Goal: Information Seeking & Learning: Learn about a topic

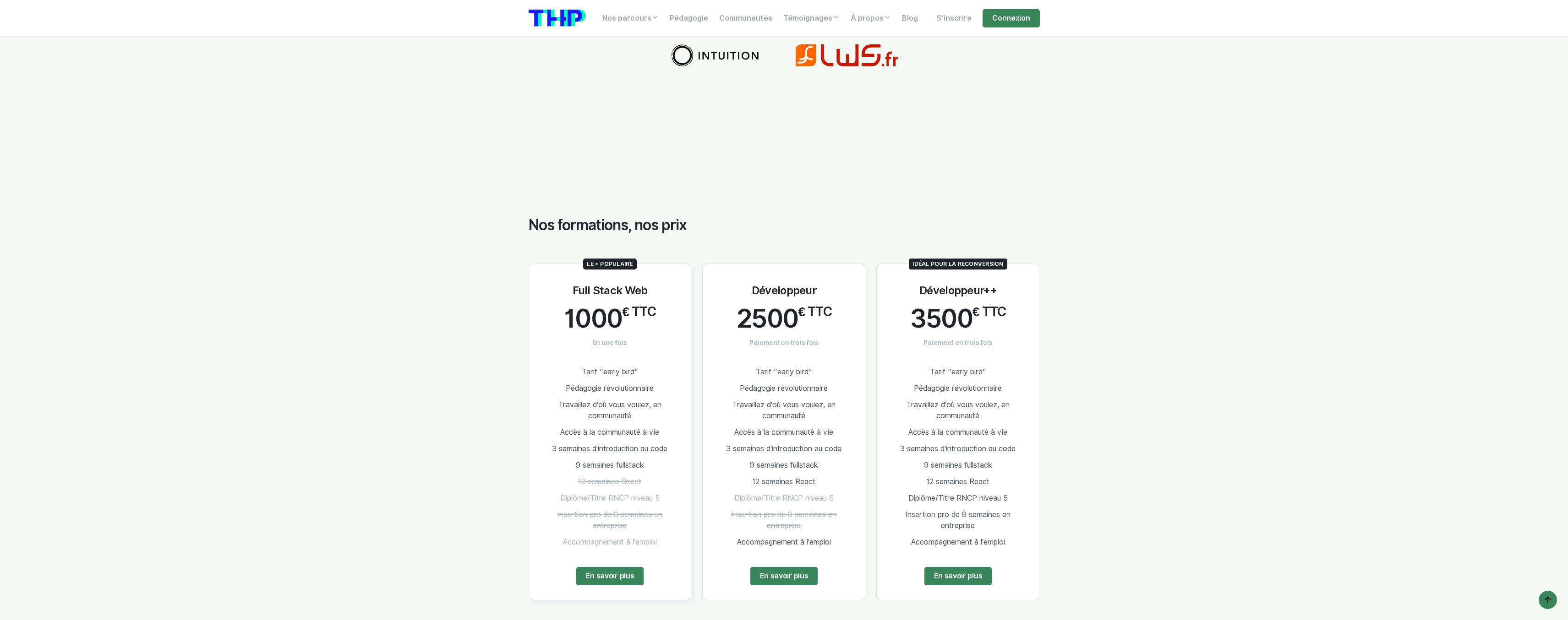
scroll to position [1868, 0]
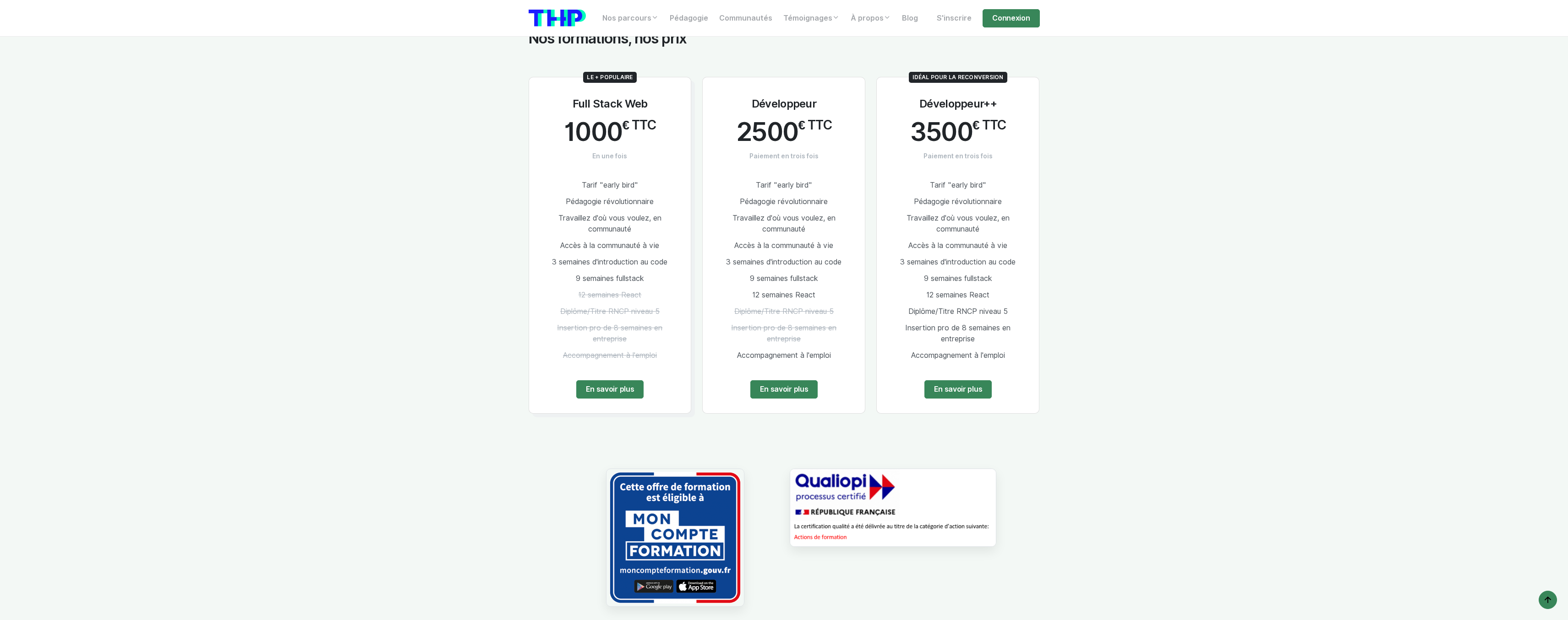
drag, startPoint x: 818, startPoint y: 292, endPoint x: 729, endPoint y: 290, distance: 89.0
click at [729, 290] on li "12 semaines React" at bounding box center [784, 296] width 132 height 17
click at [743, 288] on li "12 semaines React" at bounding box center [784, 296] width 132 height 17
drag, startPoint x: 576, startPoint y: 203, endPoint x: 610, endPoint y: 254, distance: 61.3
click at [610, 254] on ul "Tarif "early bird" Pédagogie révolutionnaire Travaillez d'où vous voulez, en co…" at bounding box center [610, 270] width 132 height 187
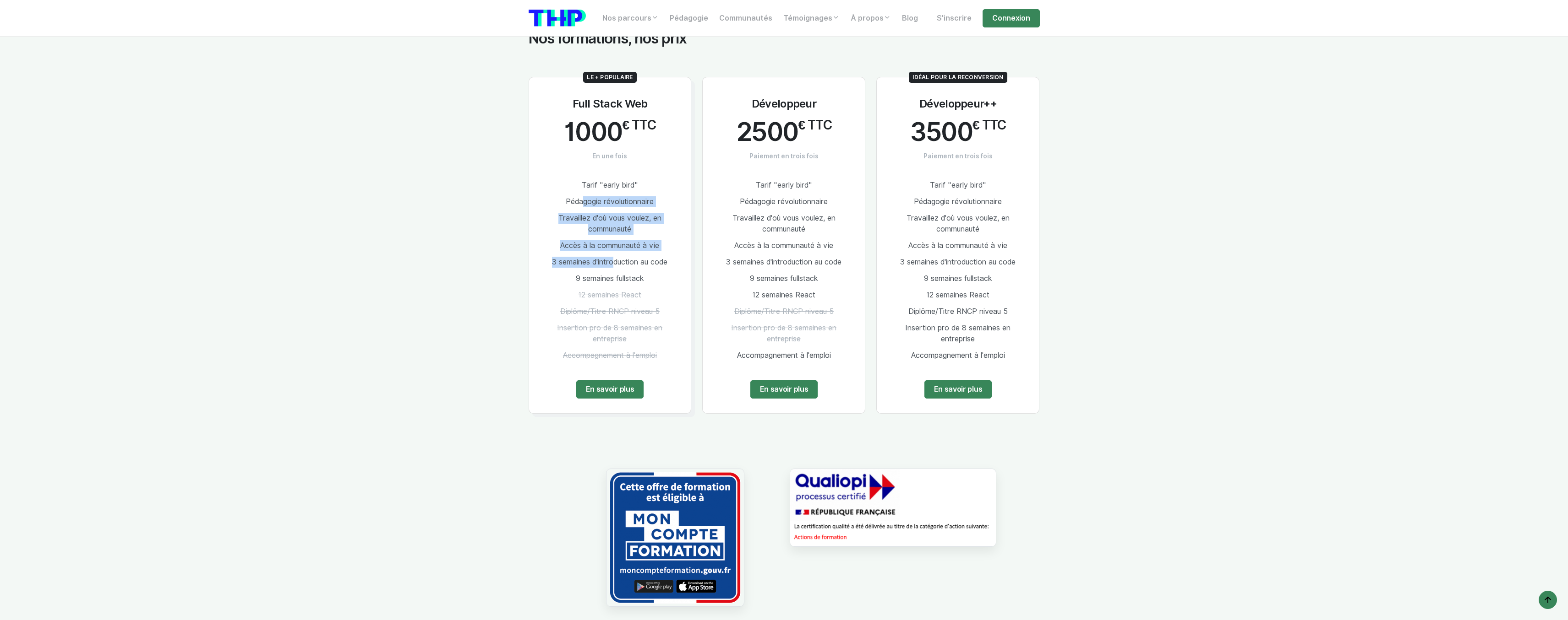
click at [610, 258] on span "3 semaines d'introduction au code" at bounding box center [610, 262] width 116 height 8
click at [966, 383] on link "En savoir plus" at bounding box center [958, 390] width 68 height 18
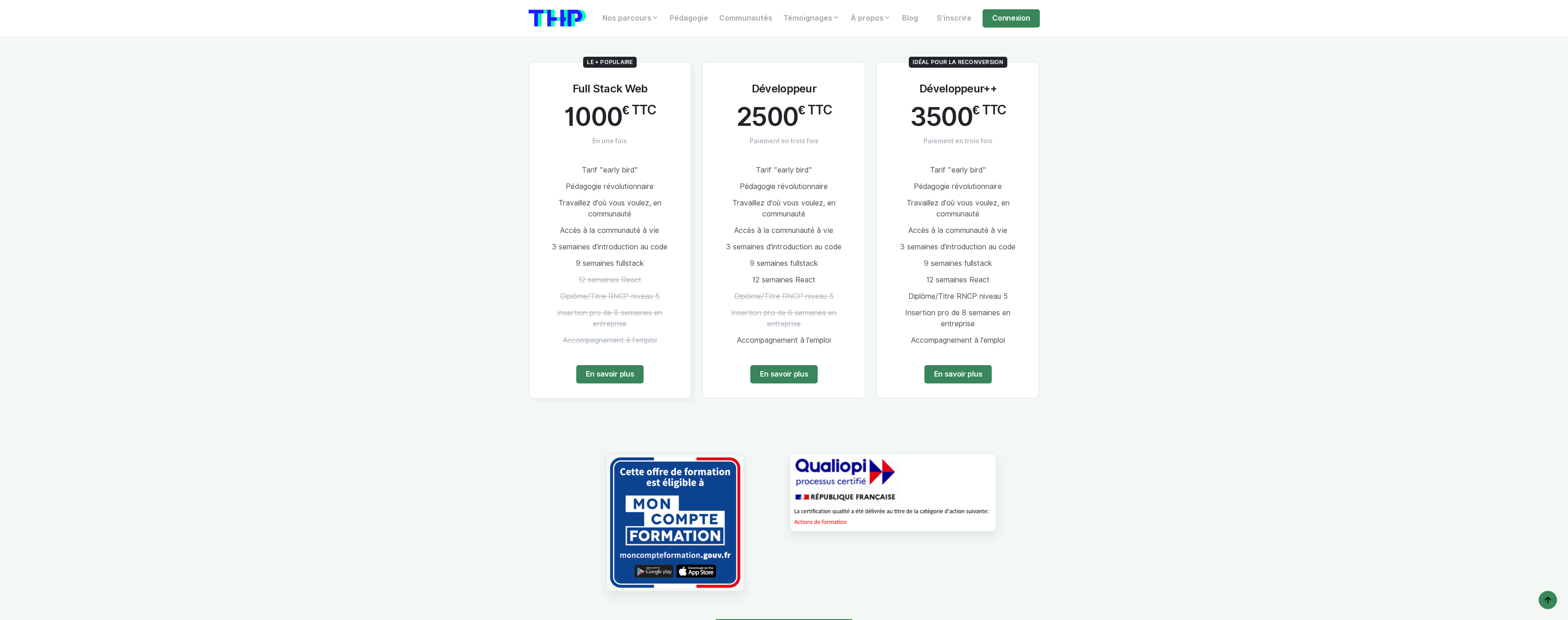
scroll to position [1914, 0]
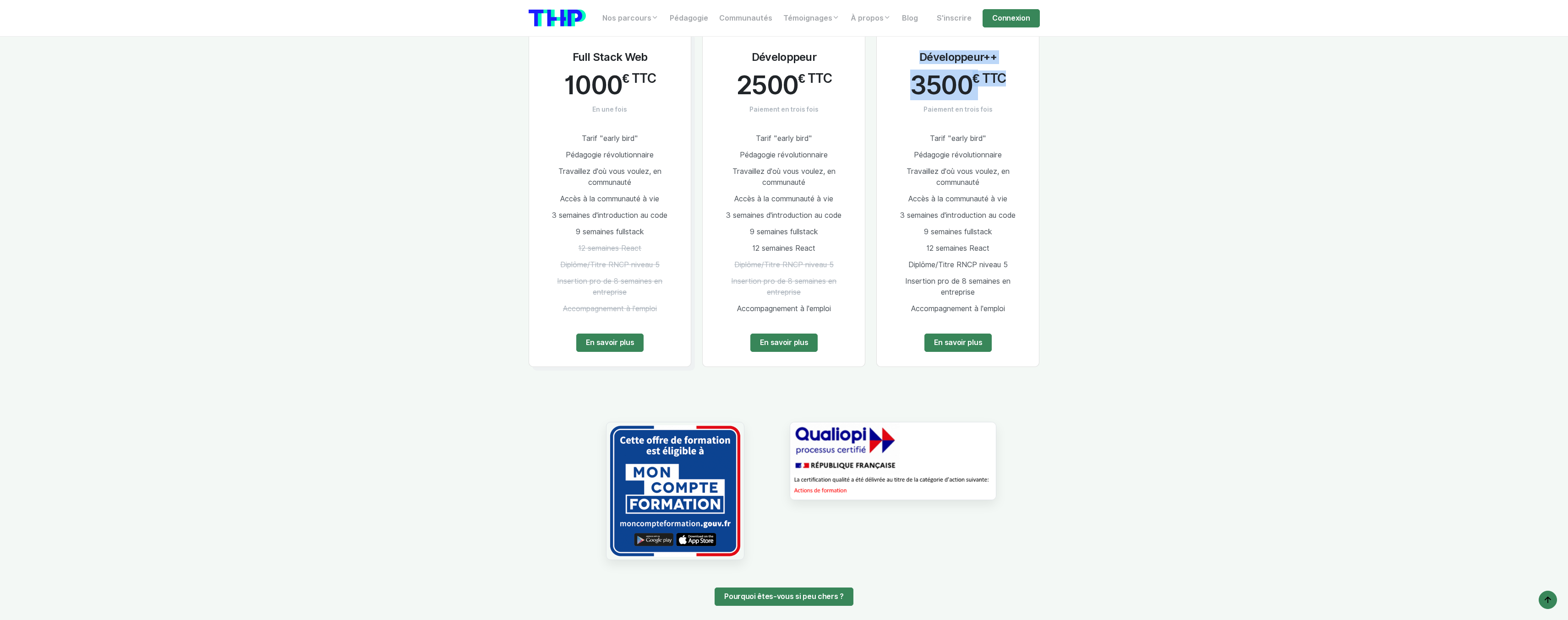
drag, startPoint x: 747, startPoint y: 47, endPoint x: 1001, endPoint y: 80, distance: 256.1
click at [1001, 80] on div "Le + populaire Full Stack Web 1000 € TTC En une fois Tarif "early bird" Pédagog…" at bounding box center [784, 193] width 522 height 369
click at [1001, 80] on span "€ TTC" at bounding box center [989, 79] width 34 height 16
drag, startPoint x: 911, startPoint y: 256, endPoint x: 1008, endPoint y: 281, distance: 100.2
click at [1008, 281] on ul "Tarif "early bird" Pédagogie révolutionnaire Travaillez d'où vous voulez, en co…" at bounding box center [958, 224] width 132 height 187
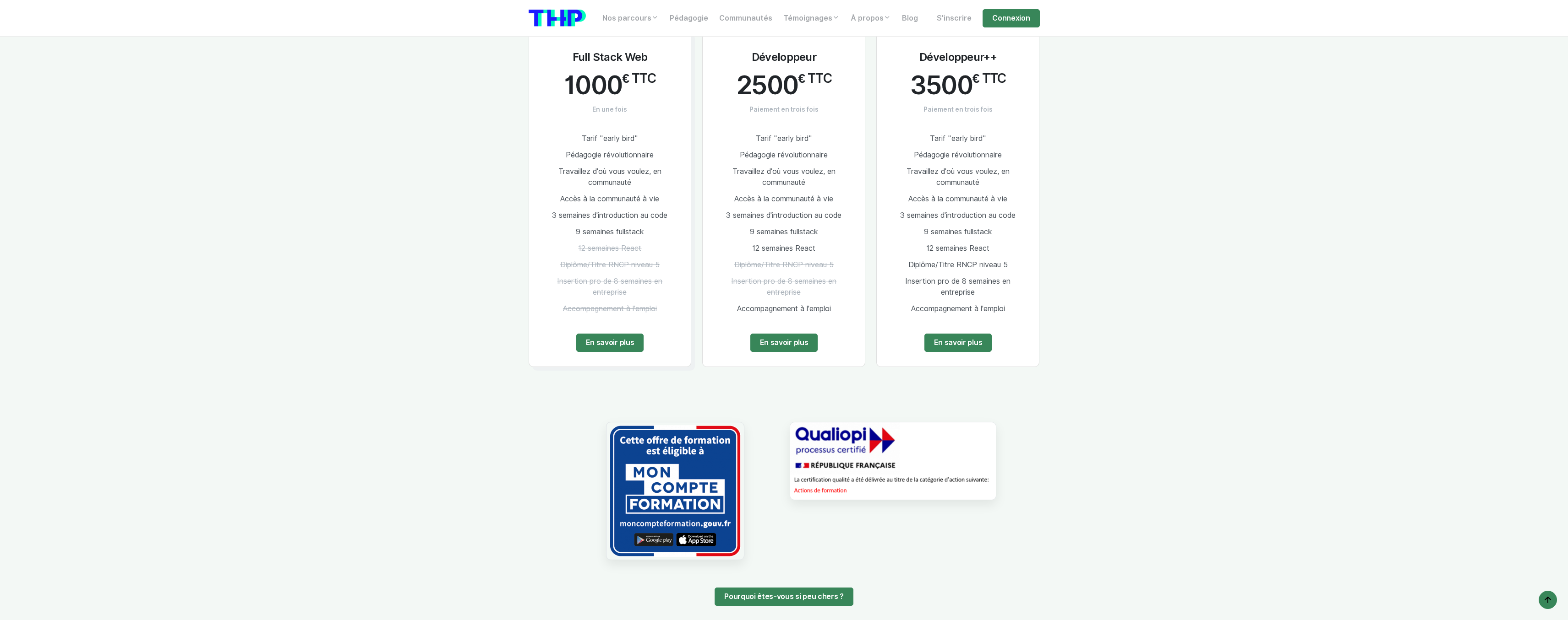
click at [1008, 281] on li "Insertion pro de 8 semaines en entreprise" at bounding box center [958, 287] width 132 height 28
click at [990, 261] on span "Diplôme/Titre RNCP niveau 5" at bounding box center [958, 265] width 100 height 8
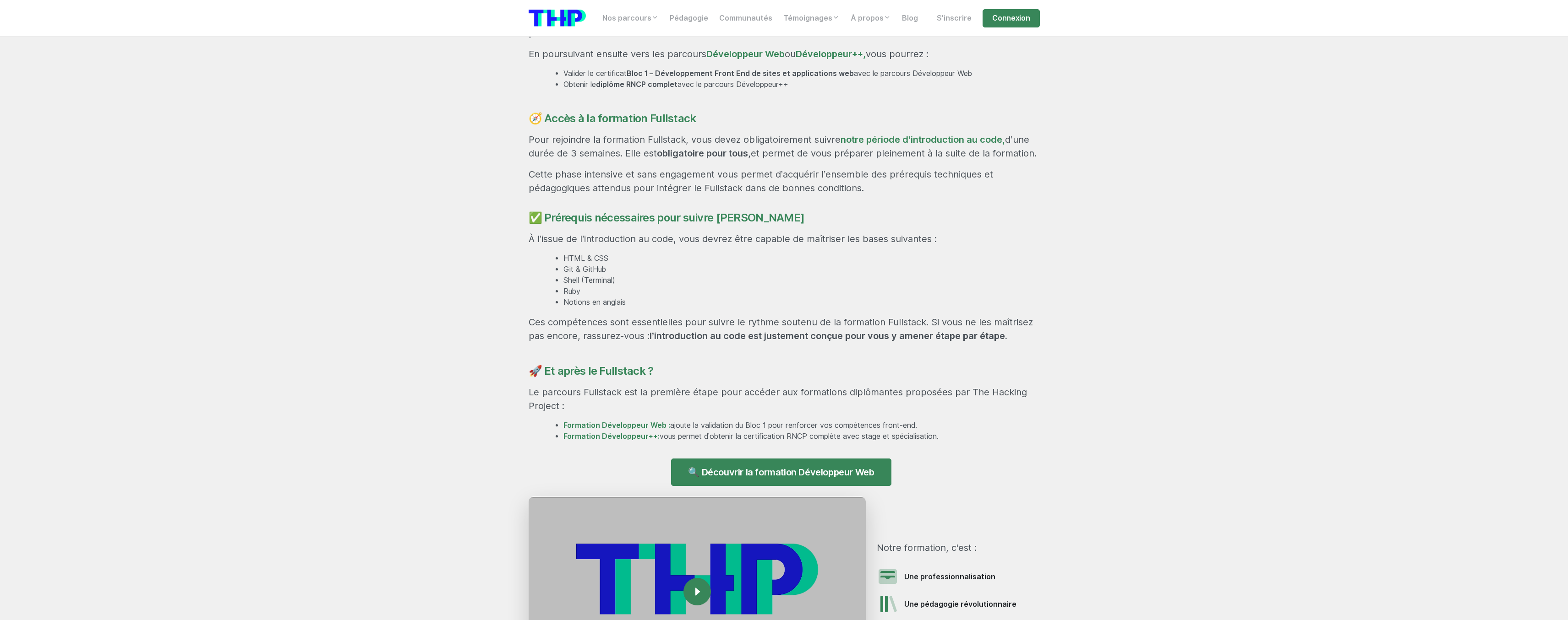
scroll to position [607, 0]
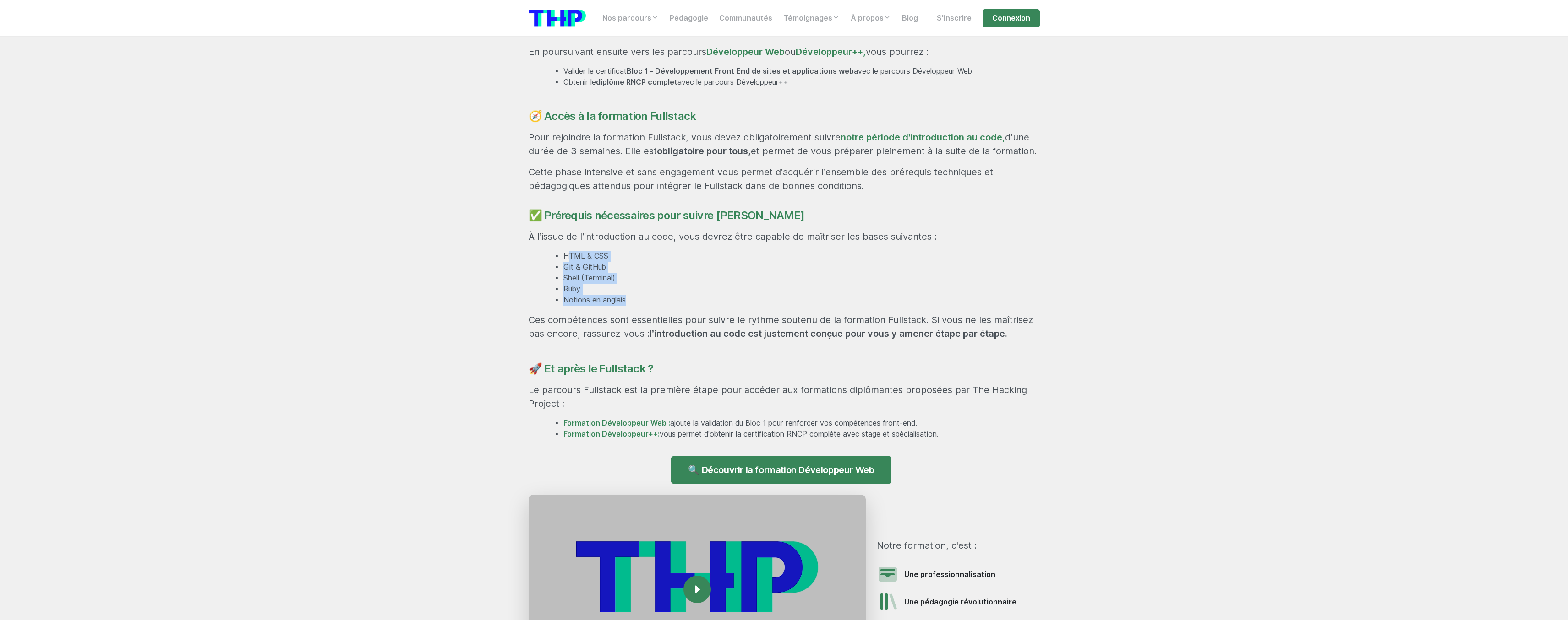
drag, startPoint x: 569, startPoint y: 260, endPoint x: 641, endPoint y: 307, distance: 86.0
click at [641, 306] on ul "HTML & CSS Git & GitHub Shell (Terminal) Ruby Notions en anglais" at bounding box center [792, 278] width 495 height 55
click at [641, 306] on li "Notions en anglais" at bounding box center [802, 300] width 476 height 11
drag, startPoint x: 662, startPoint y: 238, endPoint x: 699, endPoint y: 358, distance: 125.6
click at [699, 358] on div "Une formation hors norme pour devenir développeur Le parcours Fullstack se déro…" at bounding box center [784, 182] width 522 height 603
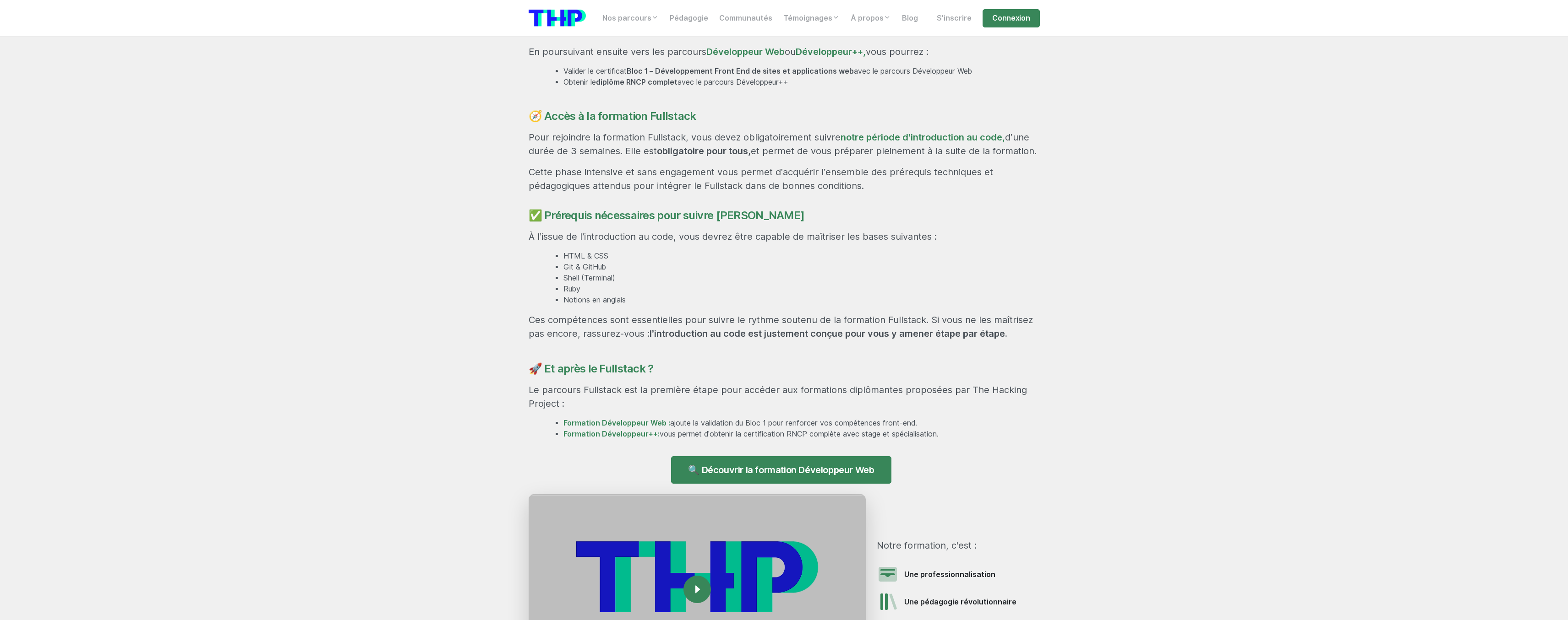
click at [699, 358] on div "Une formation hors norme pour devenir développeur Le parcours Fullstack se déro…" at bounding box center [784, 182] width 522 height 603
drag, startPoint x: 650, startPoint y: 391, endPoint x: 652, endPoint y: 402, distance: 11.2
click at [652, 402] on p "Le parcours Fullstack est la première étape pour accéder aux formations diplôma…" at bounding box center [784, 396] width 511 height 28
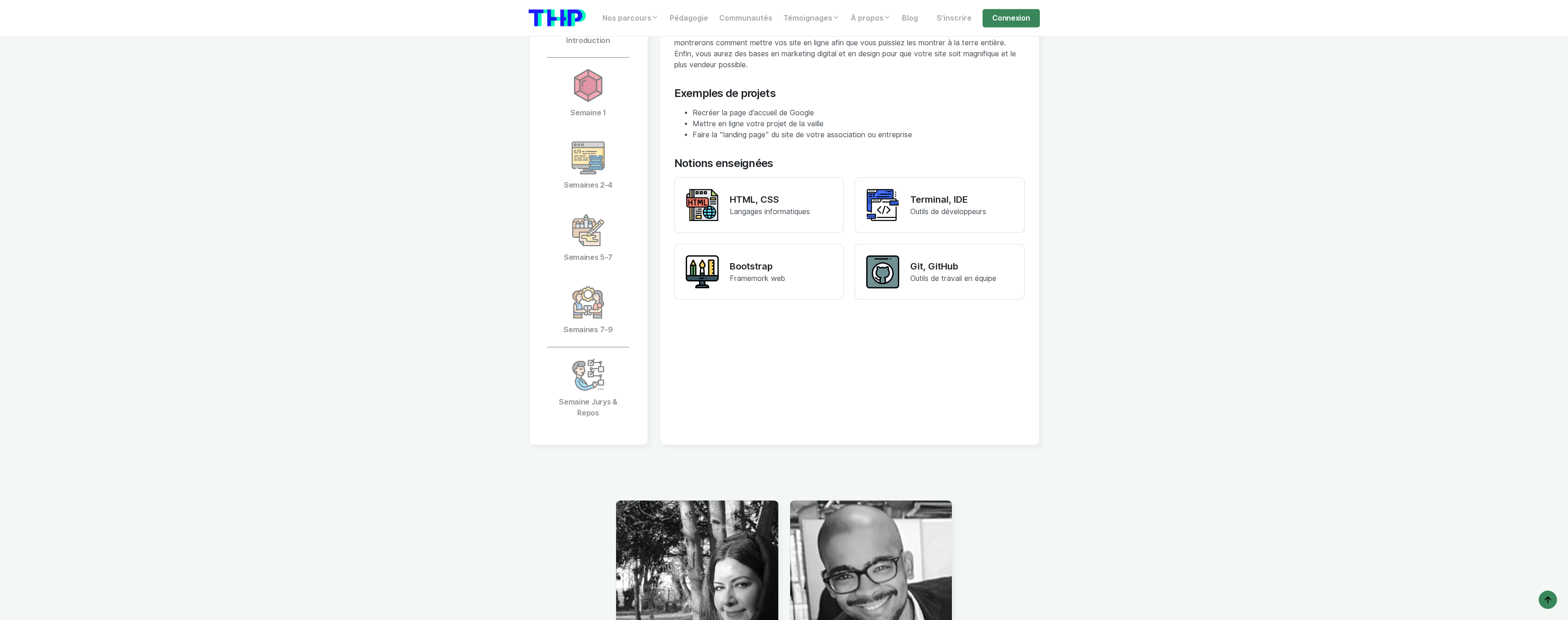
scroll to position [1821, 0]
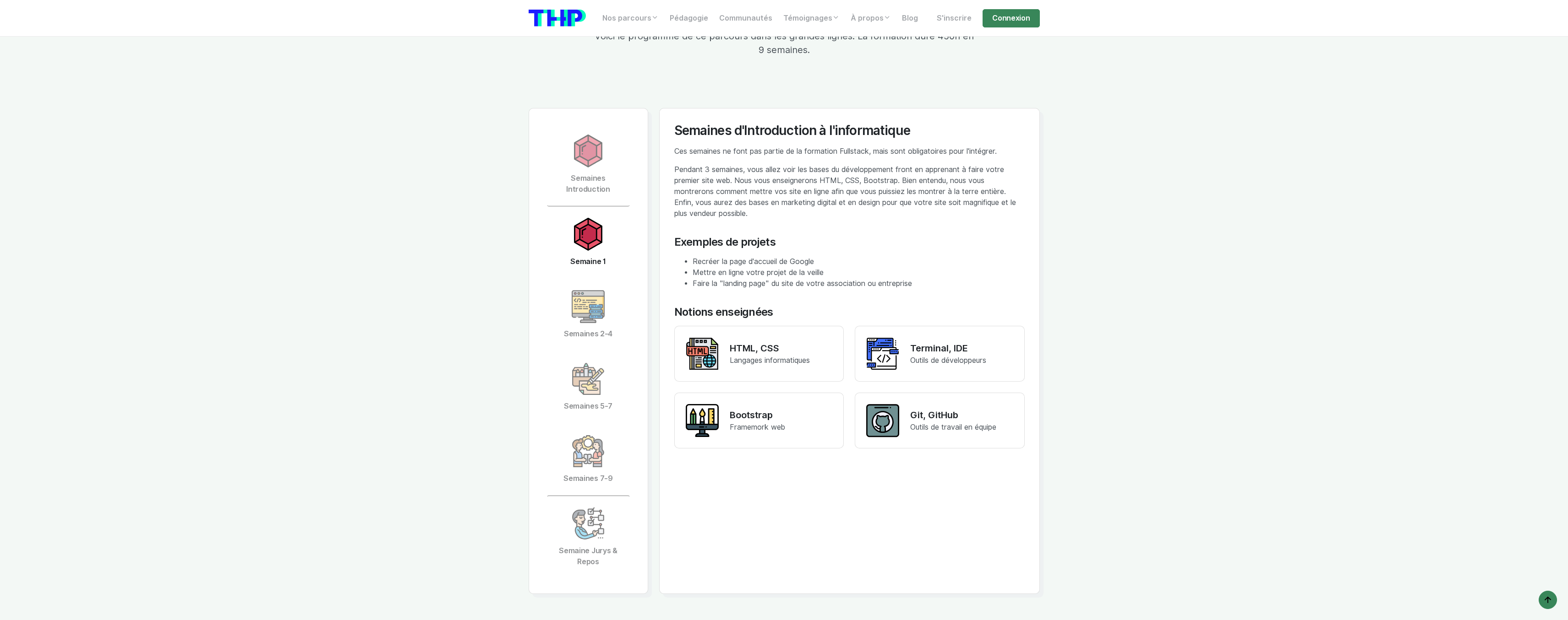
click at [599, 244] on img at bounding box center [588, 234] width 33 height 33
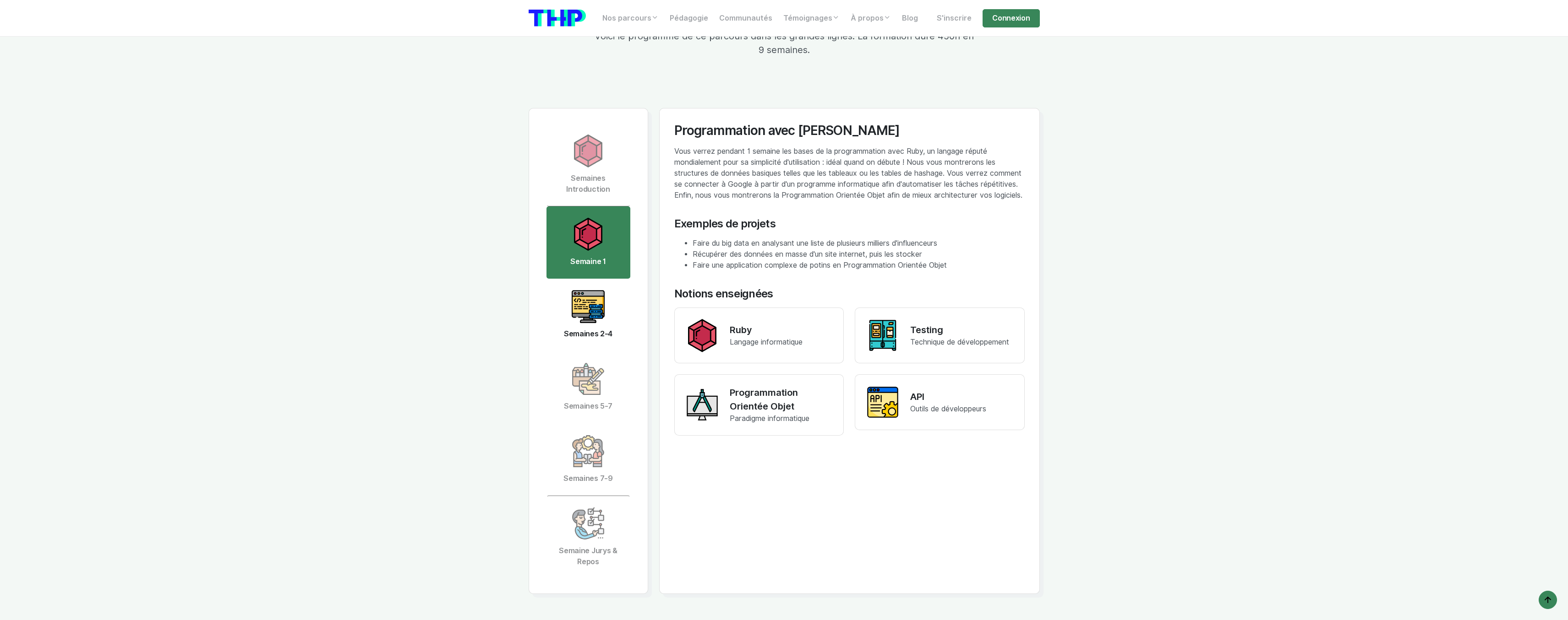
click at [589, 323] on img at bounding box center [588, 306] width 33 height 33
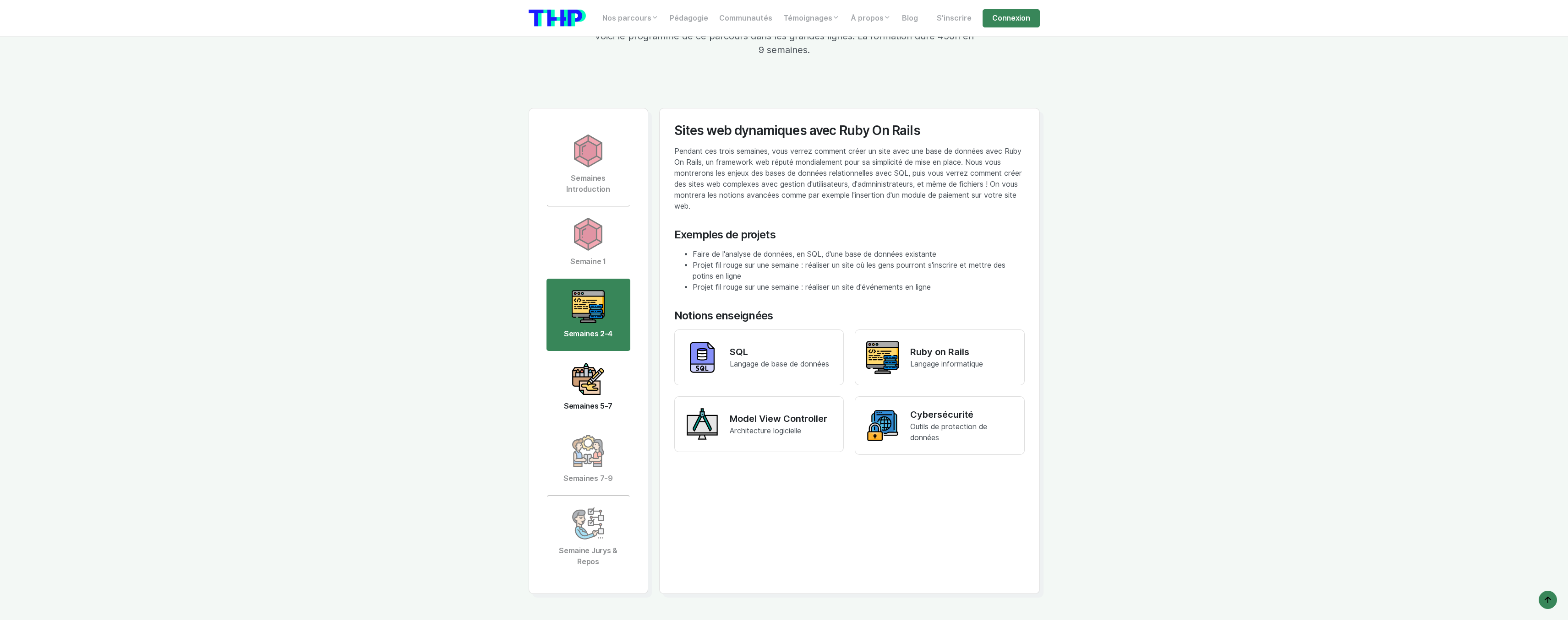
click at [603, 386] on img at bounding box center [588, 379] width 33 height 33
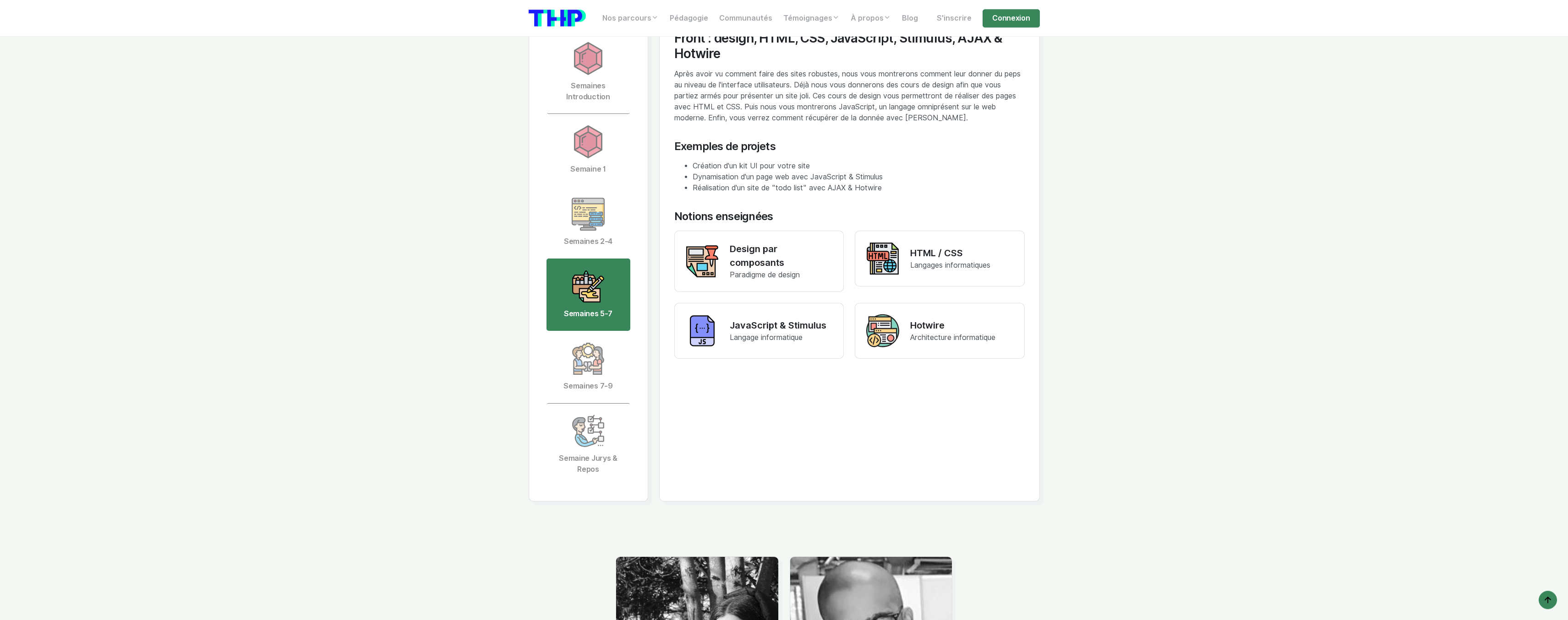
scroll to position [1914, 0]
click at [589, 385] on link "Semaines 7-9" at bounding box center [589, 366] width 84 height 72
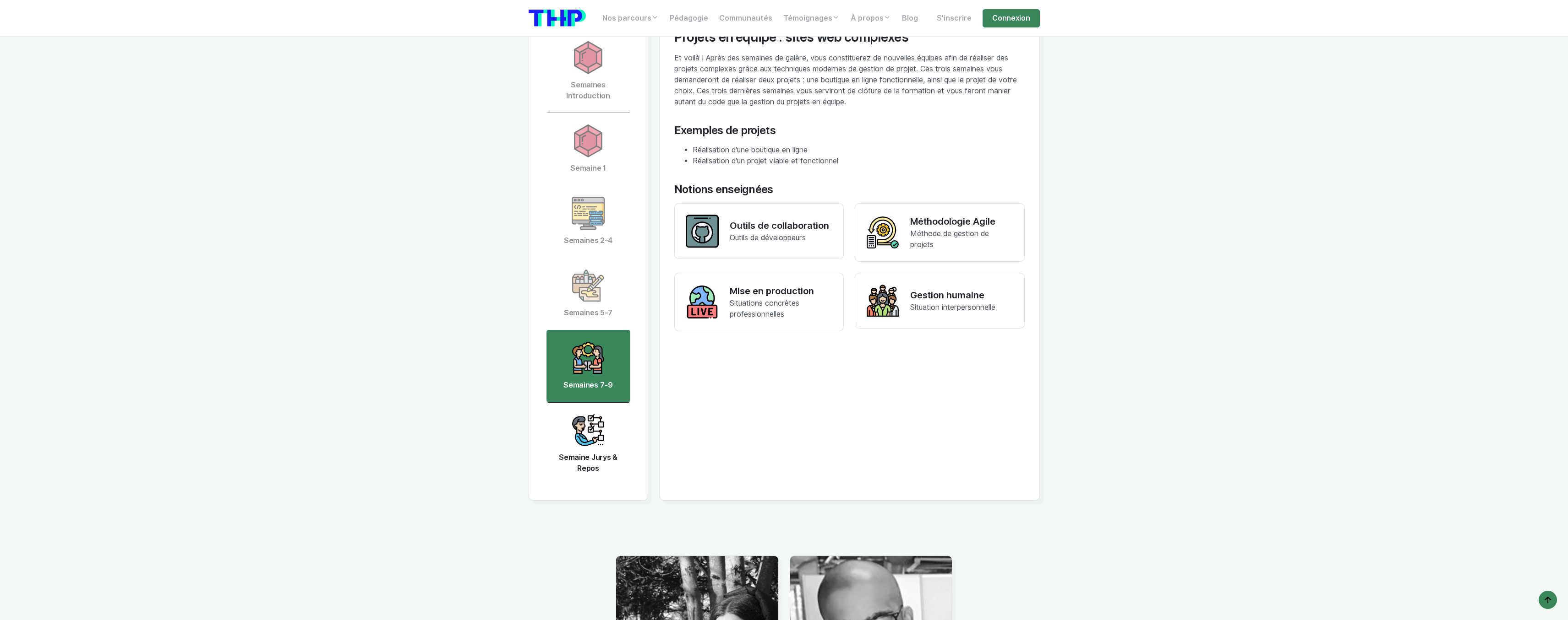
click at [587, 443] on img at bounding box center [588, 430] width 33 height 33
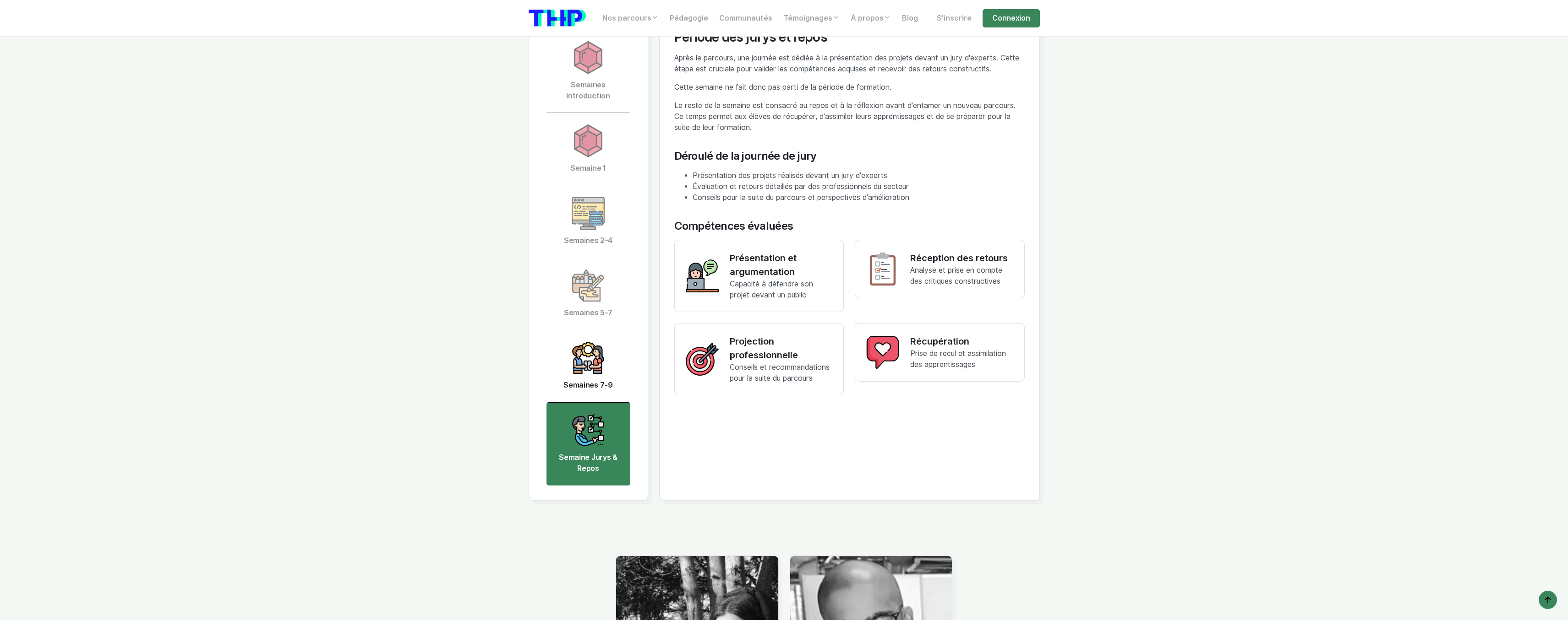
click at [605, 371] on link "Semaines 7-9" at bounding box center [589, 366] width 84 height 72
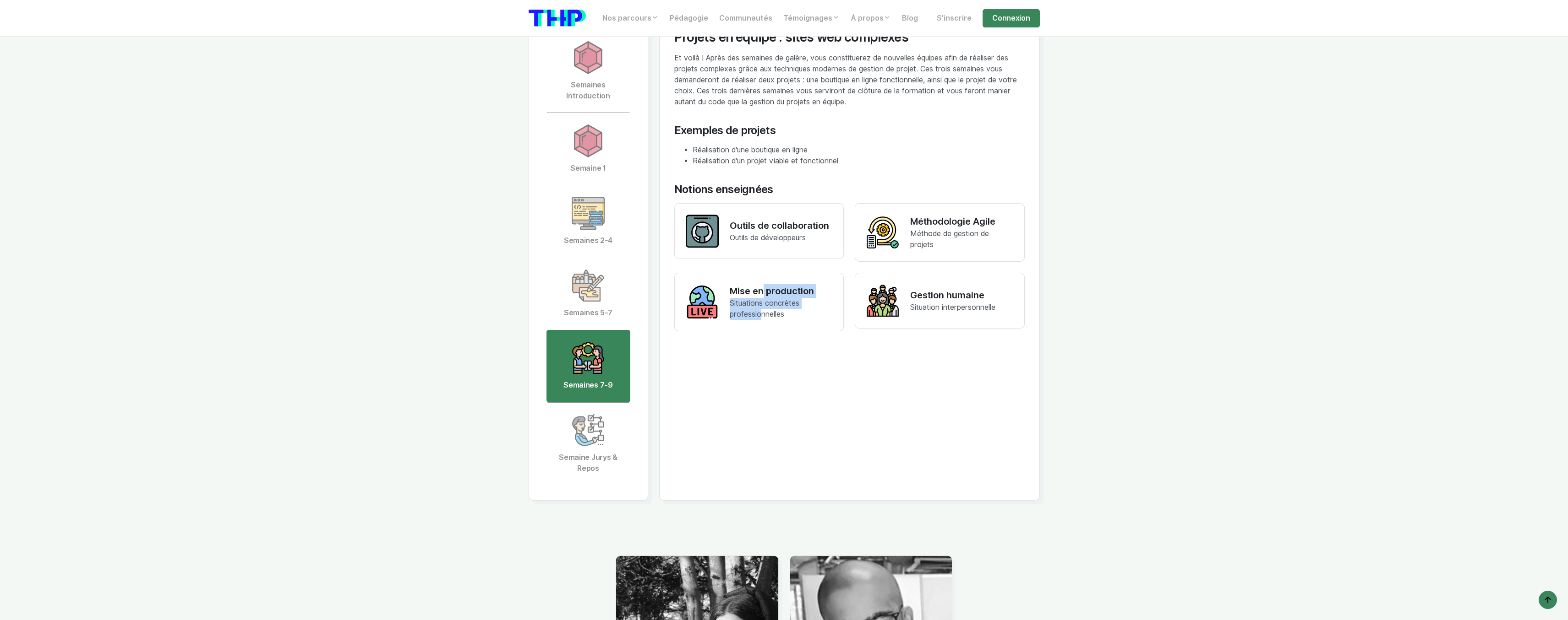
drag, startPoint x: 761, startPoint y: 295, endPoint x: 758, endPoint y: 320, distance: 25.2
click at [758, 320] on div "Mise en production Situations concrètes professionnelles" at bounding box center [781, 302] width 103 height 36
click at [758, 318] on span "Situations concrètes professionnelles" at bounding box center [764, 308] width 70 height 19
click at [887, 313] on icon at bounding box center [887, 311] width 8 height 12
click at [608, 431] on link "Semaine Jurys & Repos" at bounding box center [589, 443] width 84 height 83
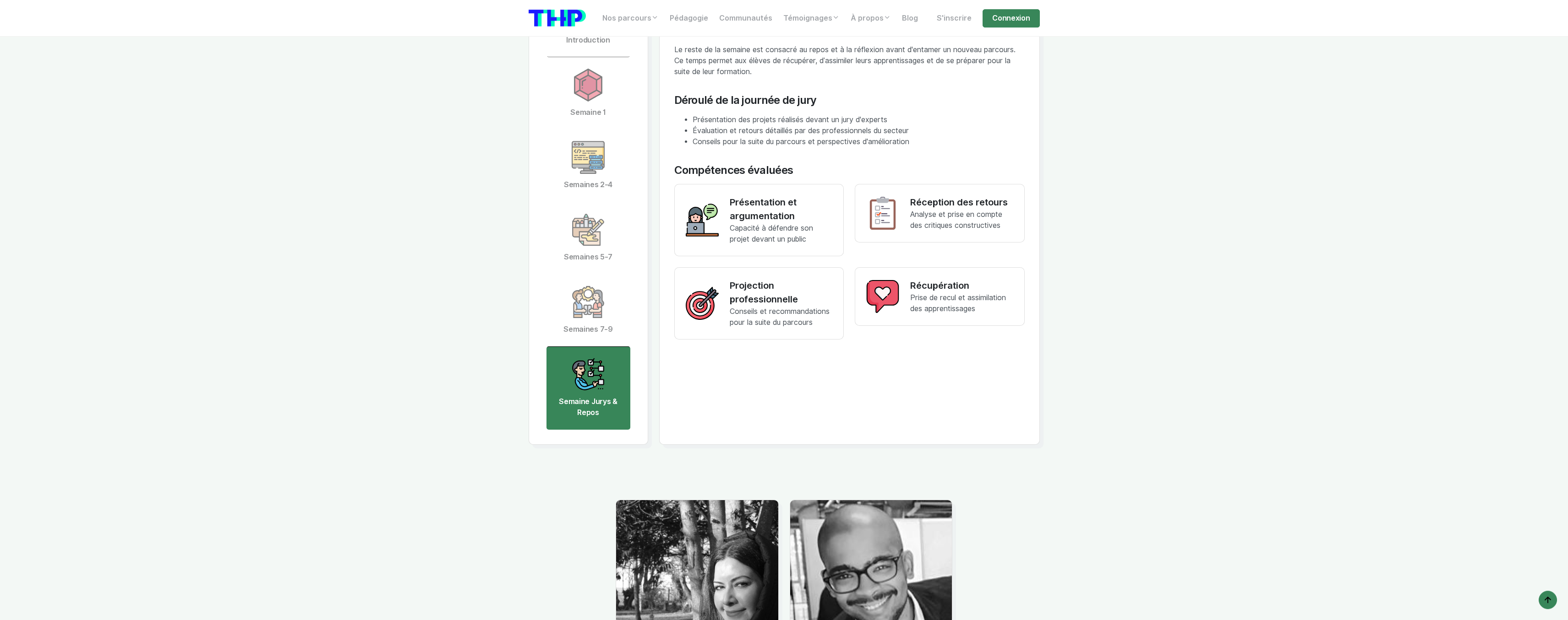
scroll to position [1821, 0]
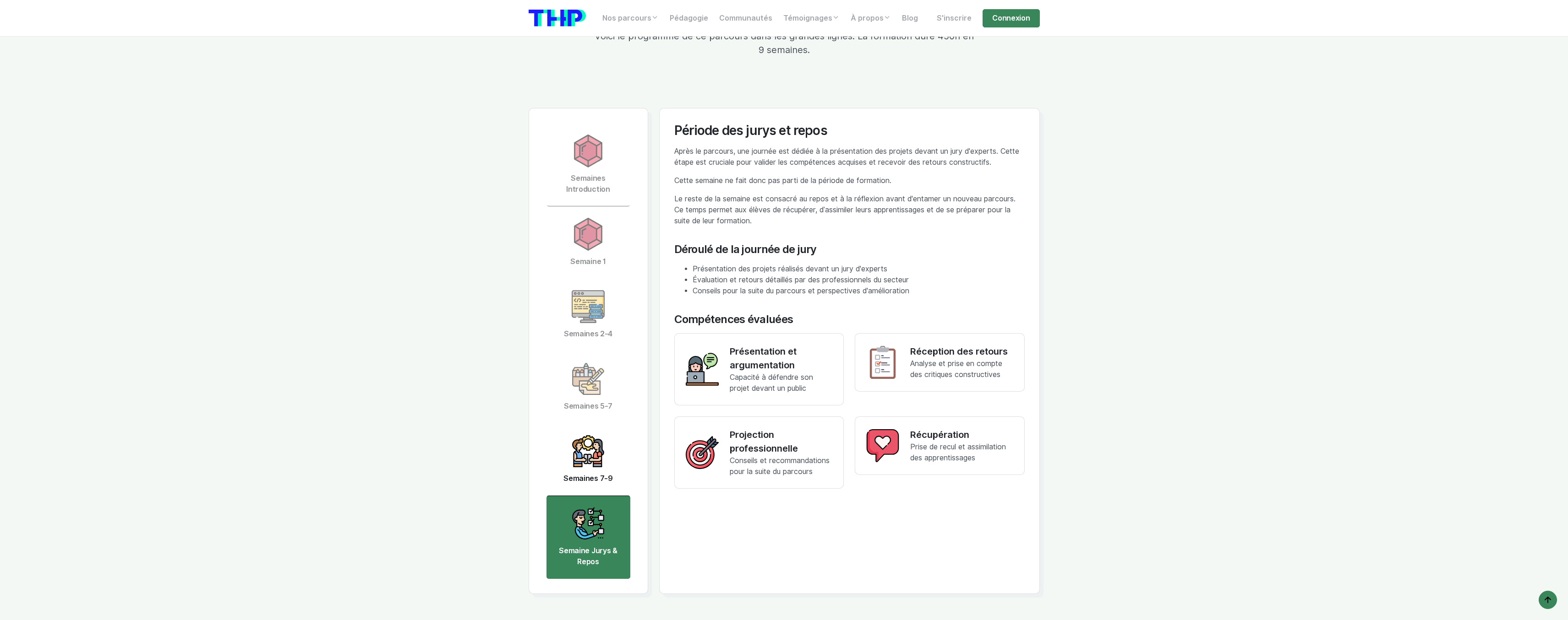
click at [588, 468] on img at bounding box center [588, 451] width 33 height 33
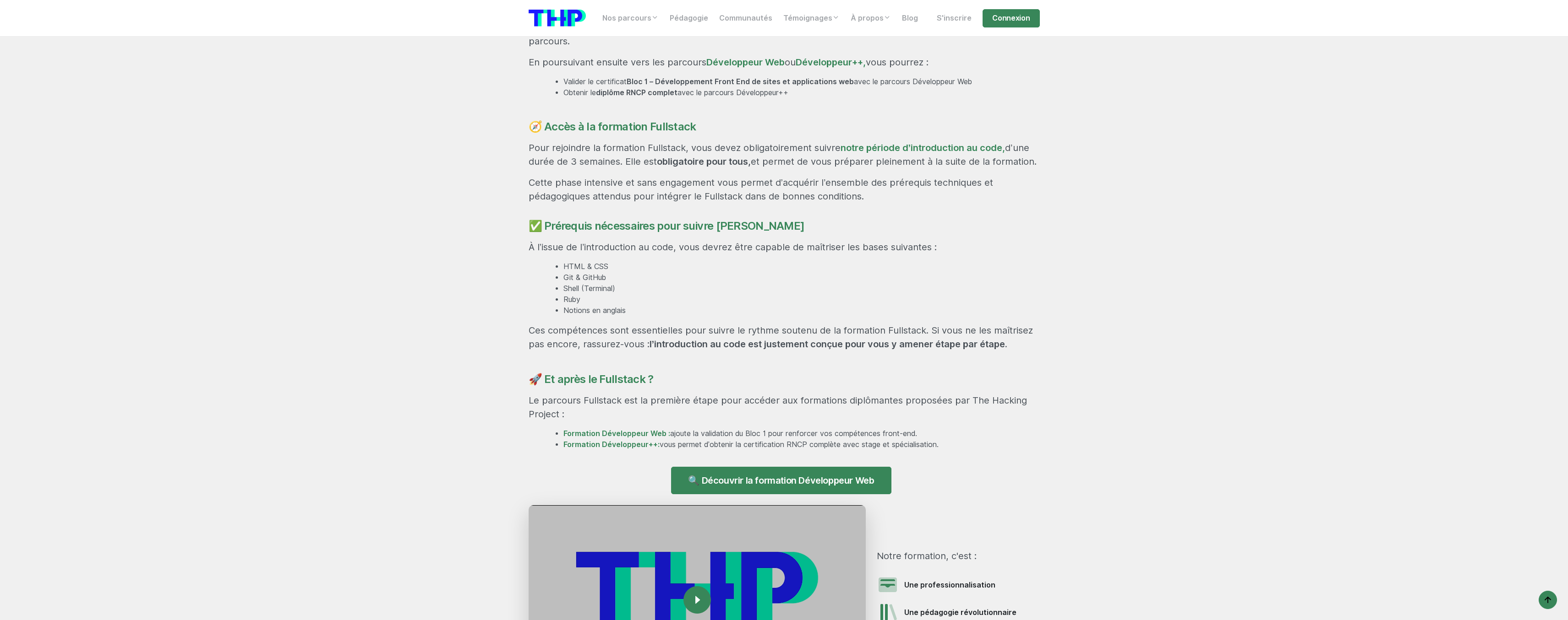
drag, startPoint x: 1222, startPoint y: 274, endPoint x: 1184, endPoint y: 132, distance: 147.0
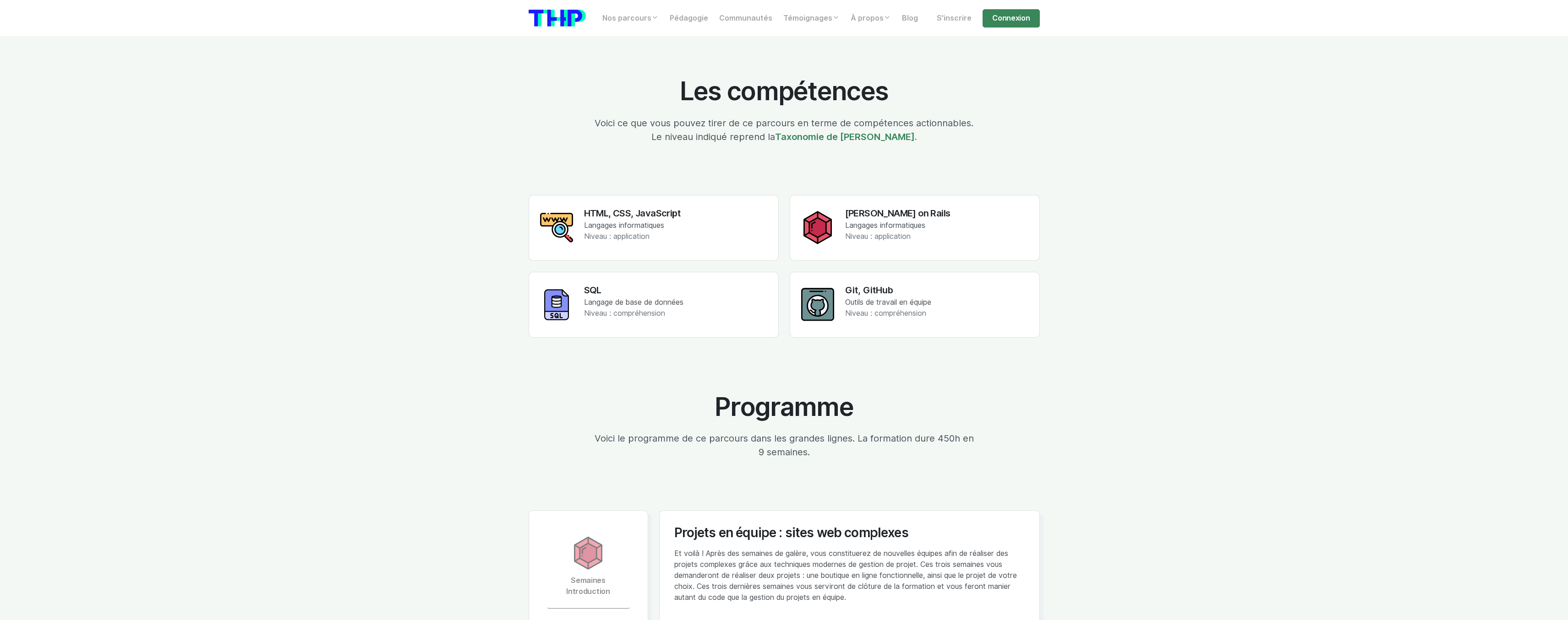
drag, startPoint x: 1163, startPoint y: 207, endPoint x: 1118, endPoint y: 448, distance: 245.2
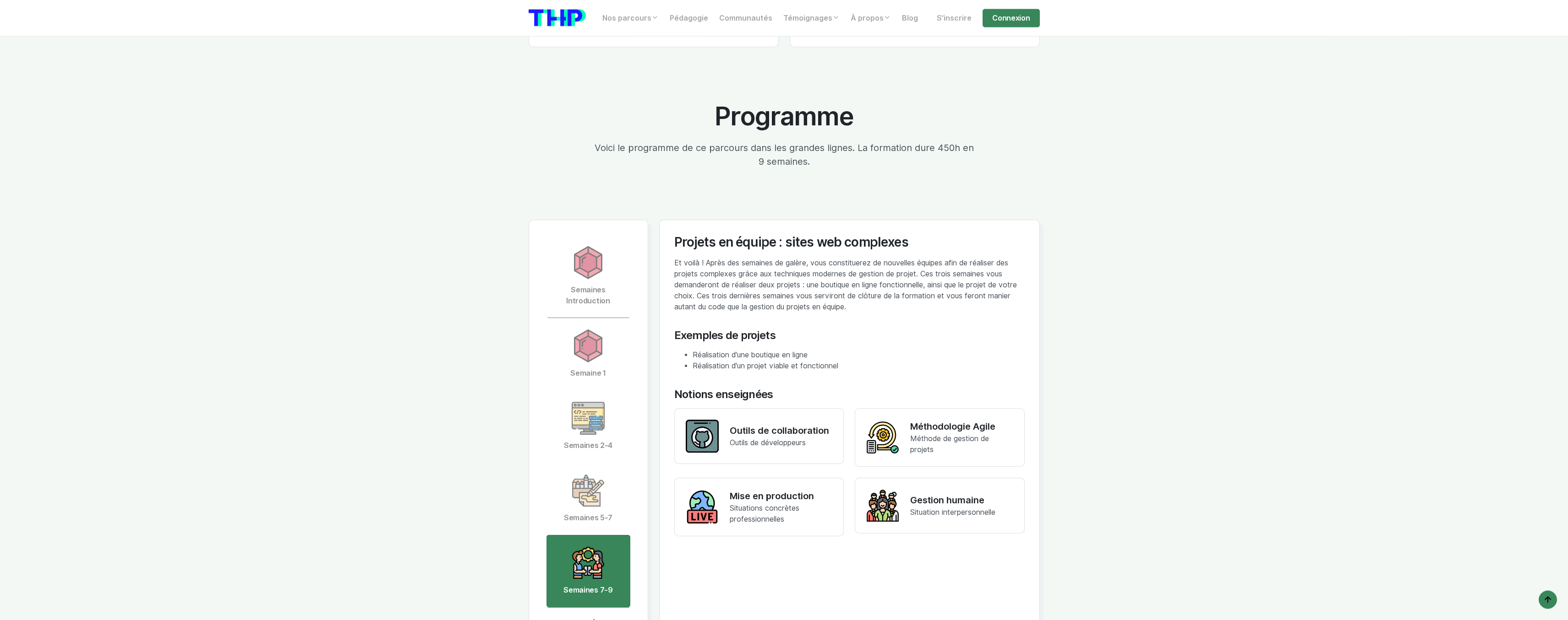
scroll to position [1944, 0]
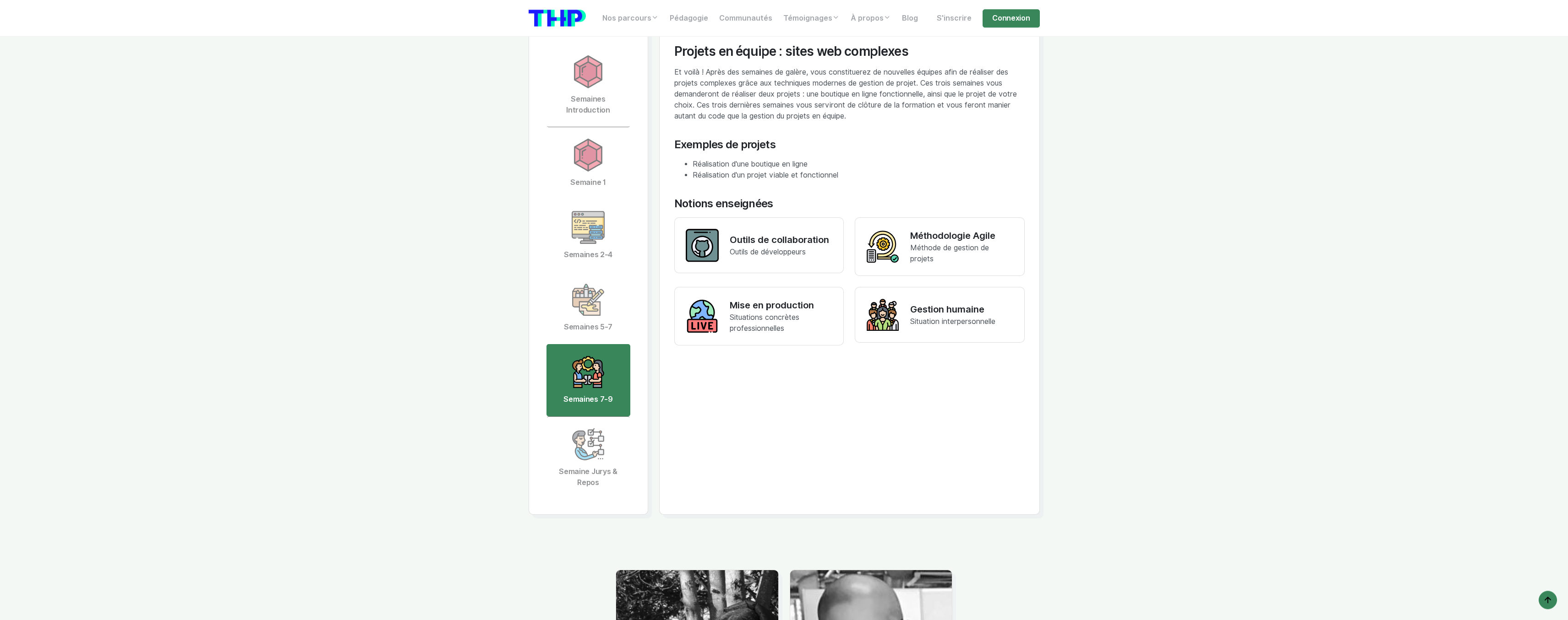
drag, startPoint x: 1098, startPoint y: 368, endPoint x: 1150, endPoint y: 476, distance: 119.9
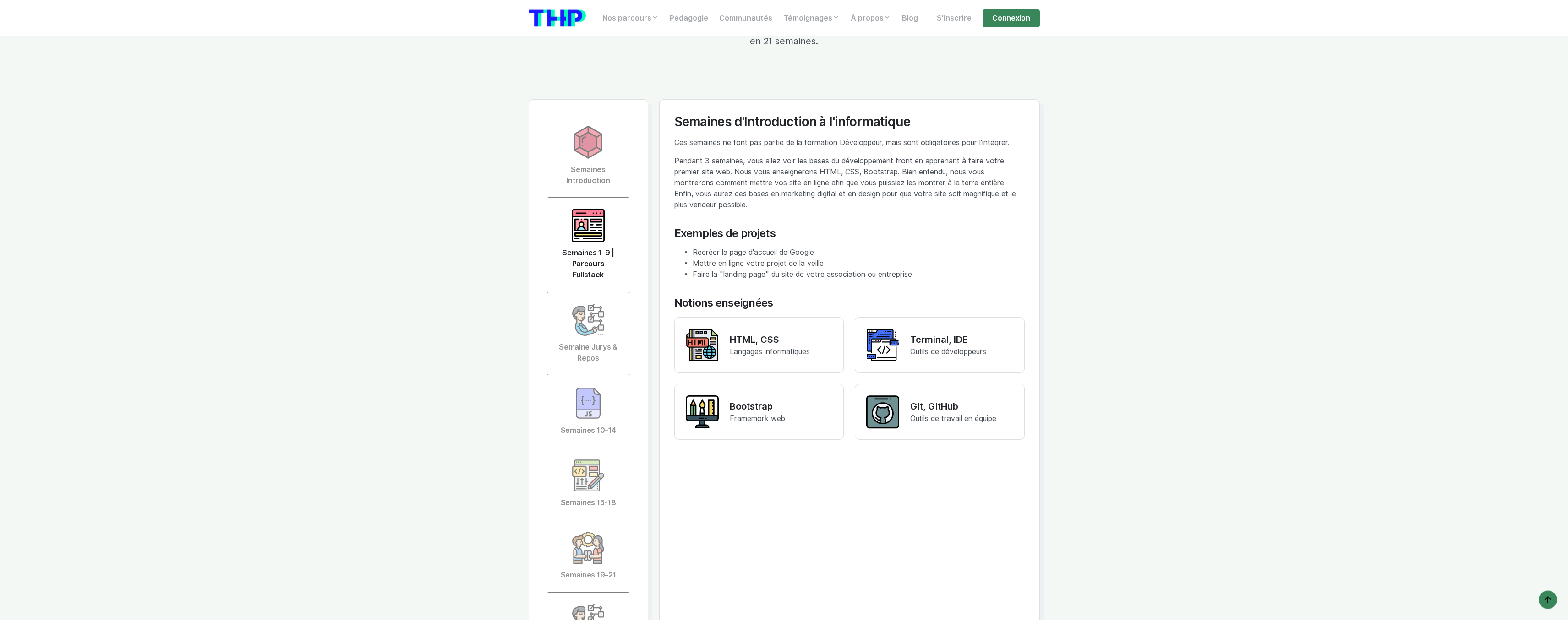
scroll to position [2054, 0]
click at [588, 216] on img at bounding box center [588, 228] width 33 height 33
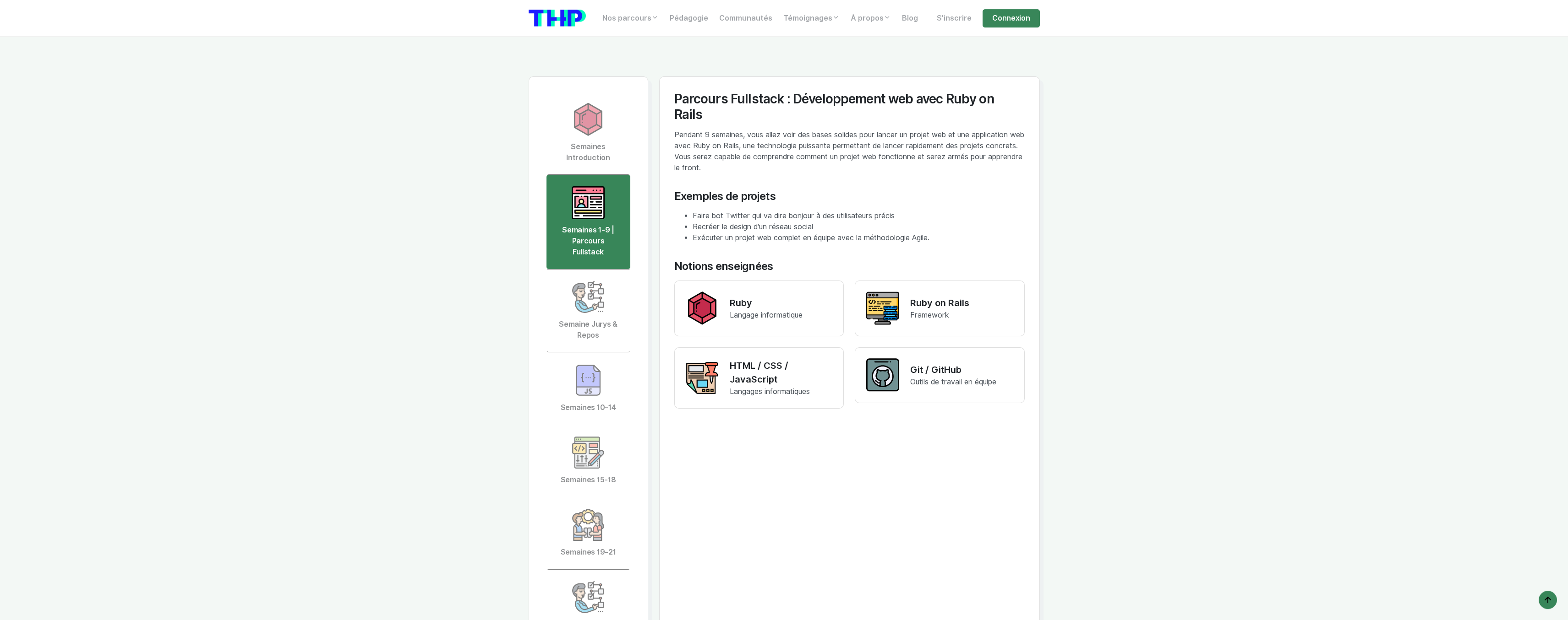
scroll to position [2241, 0]
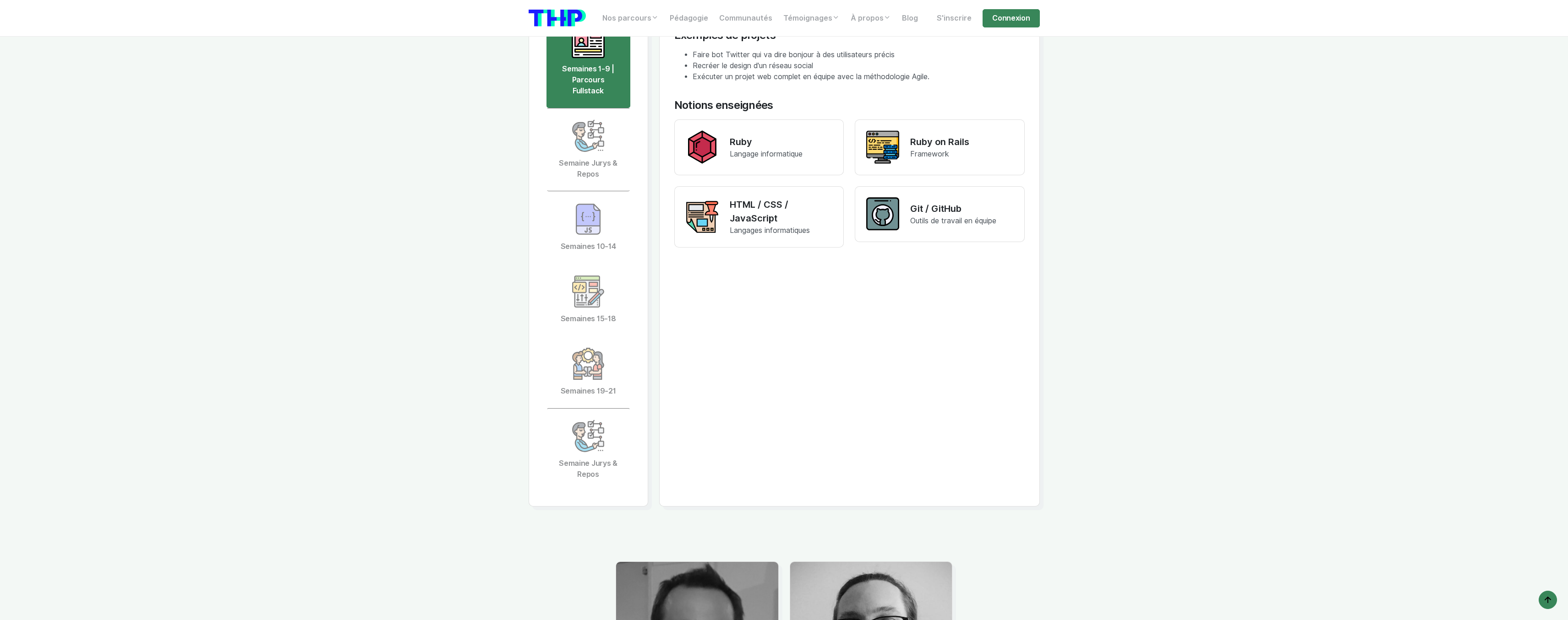
click at [588, 216] on img at bounding box center [588, 219] width 33 height 33
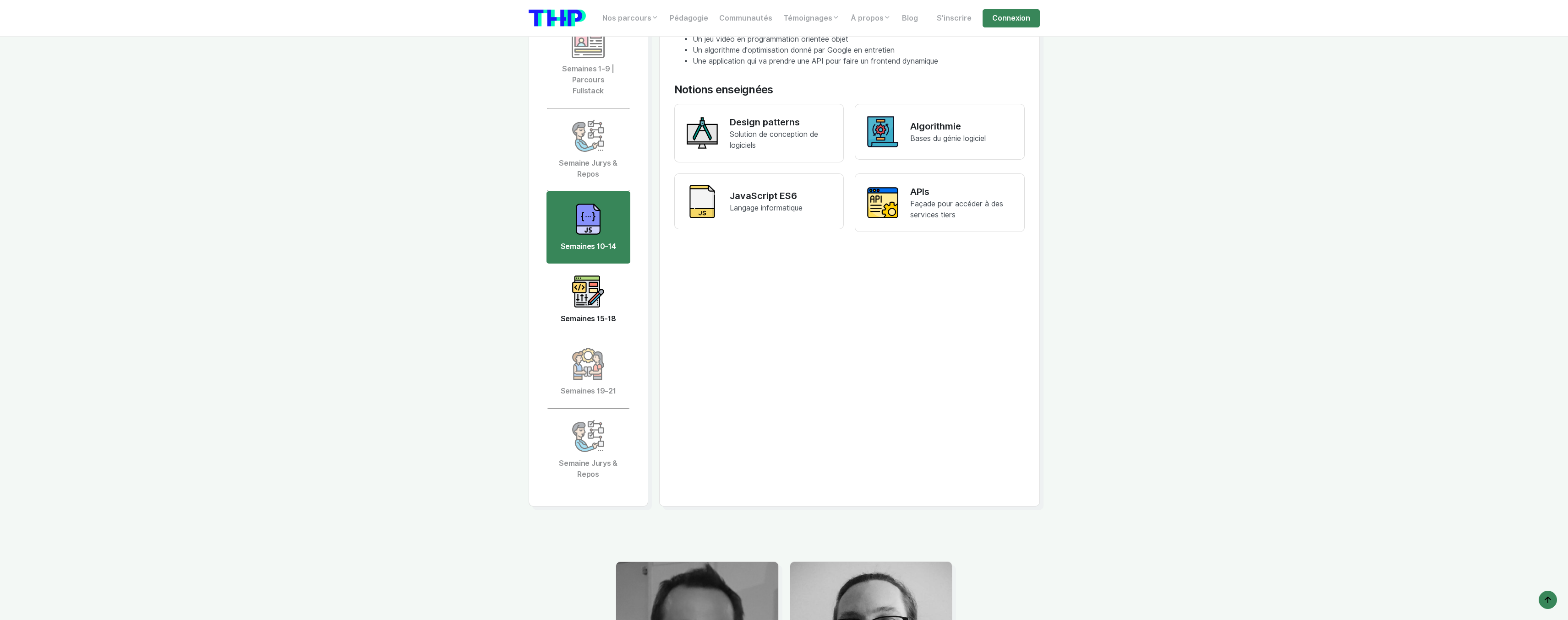
click at [601, 292] on img at bounding box center [588, 291] width 33 height 33
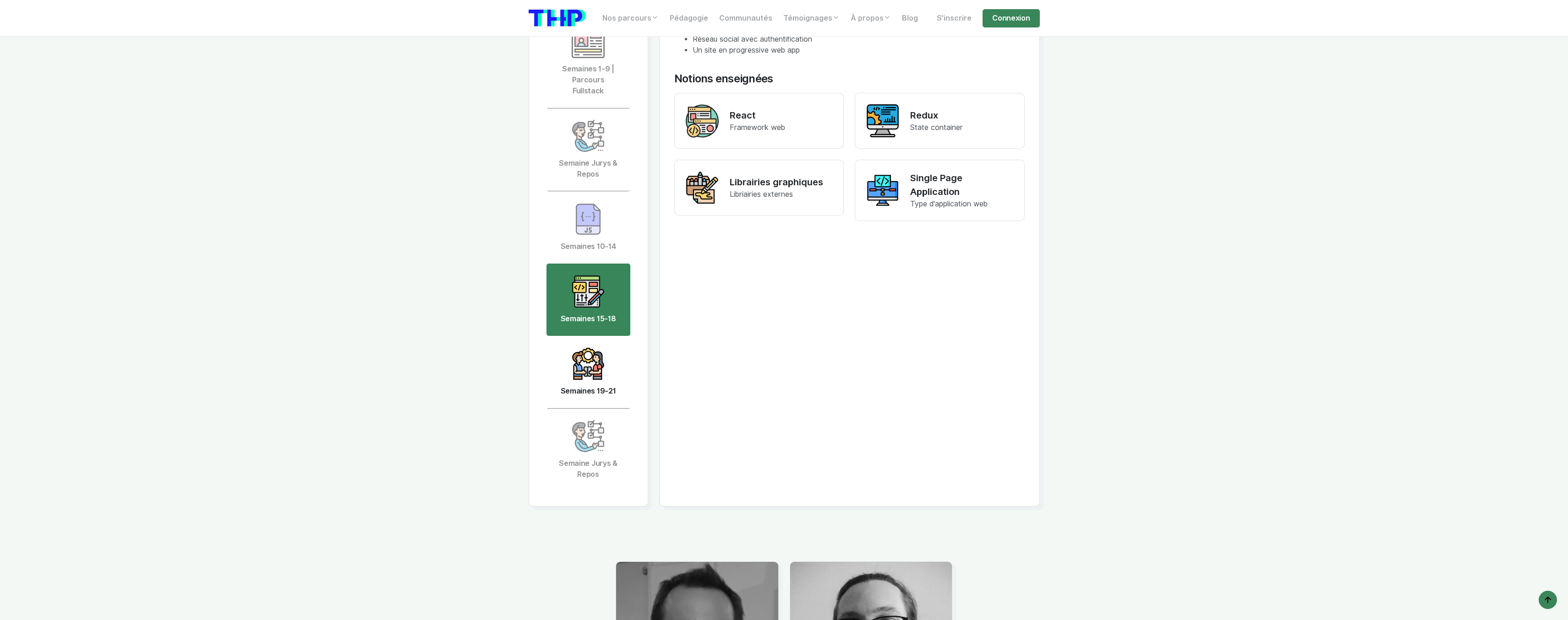
click at [586, 354] on img at bounding box center [588, 364] width 33 height 33
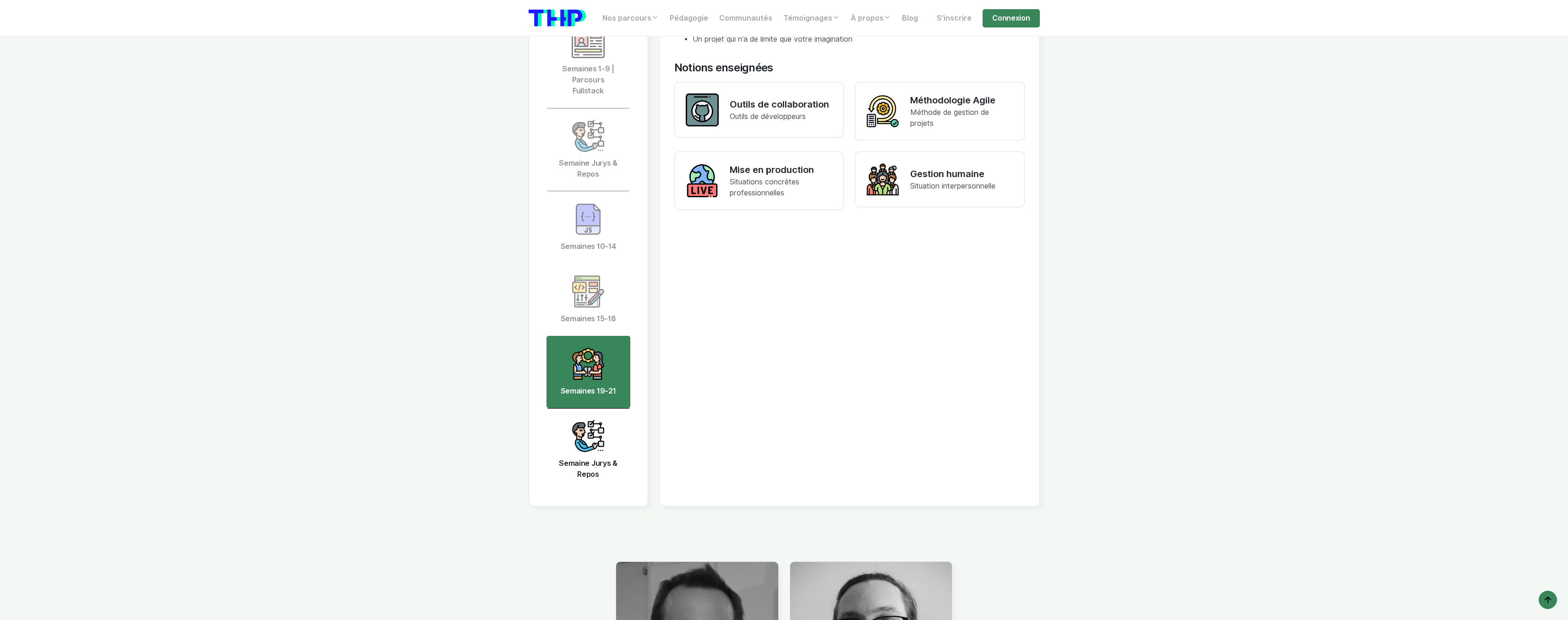
click at [606, 431] on link "Semaine Jurys & Repos" at bounding box center [589, 449] width 84 height 83
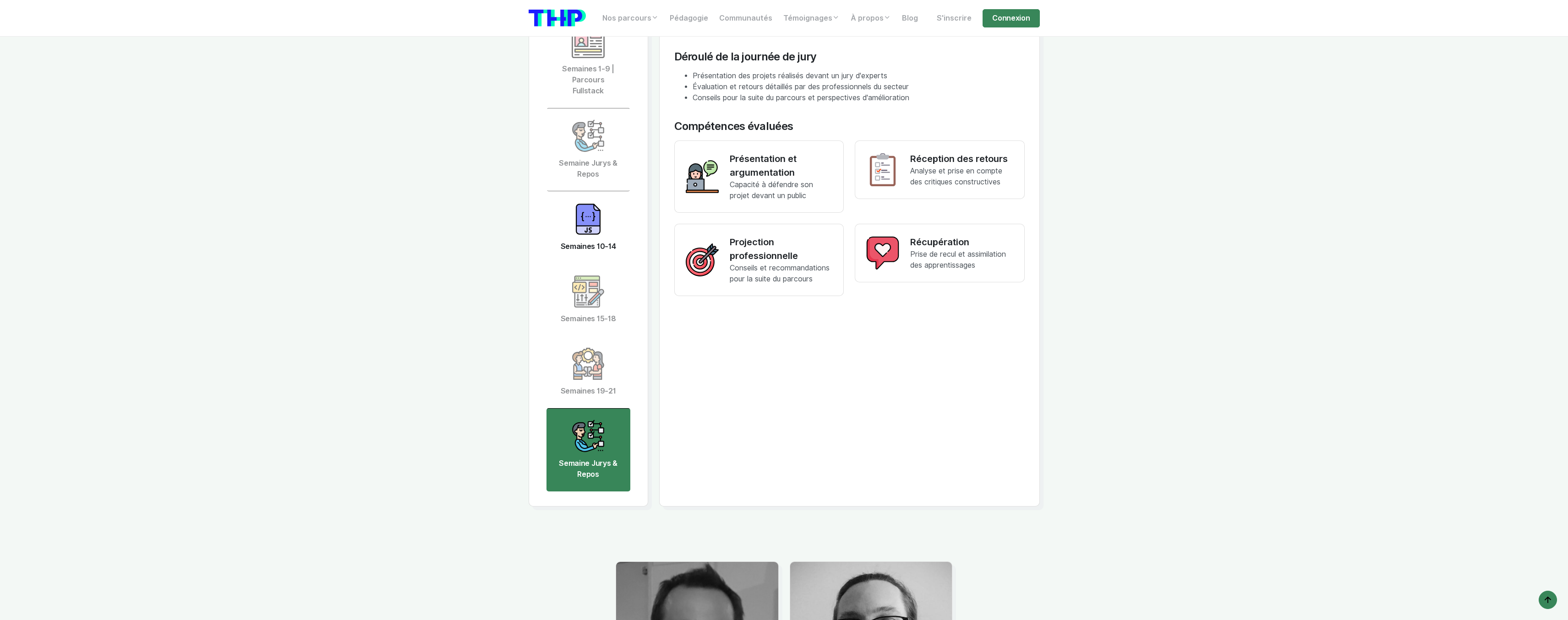
click at [600, 214] on img at bounding box center [588, 219] width 33 height 33
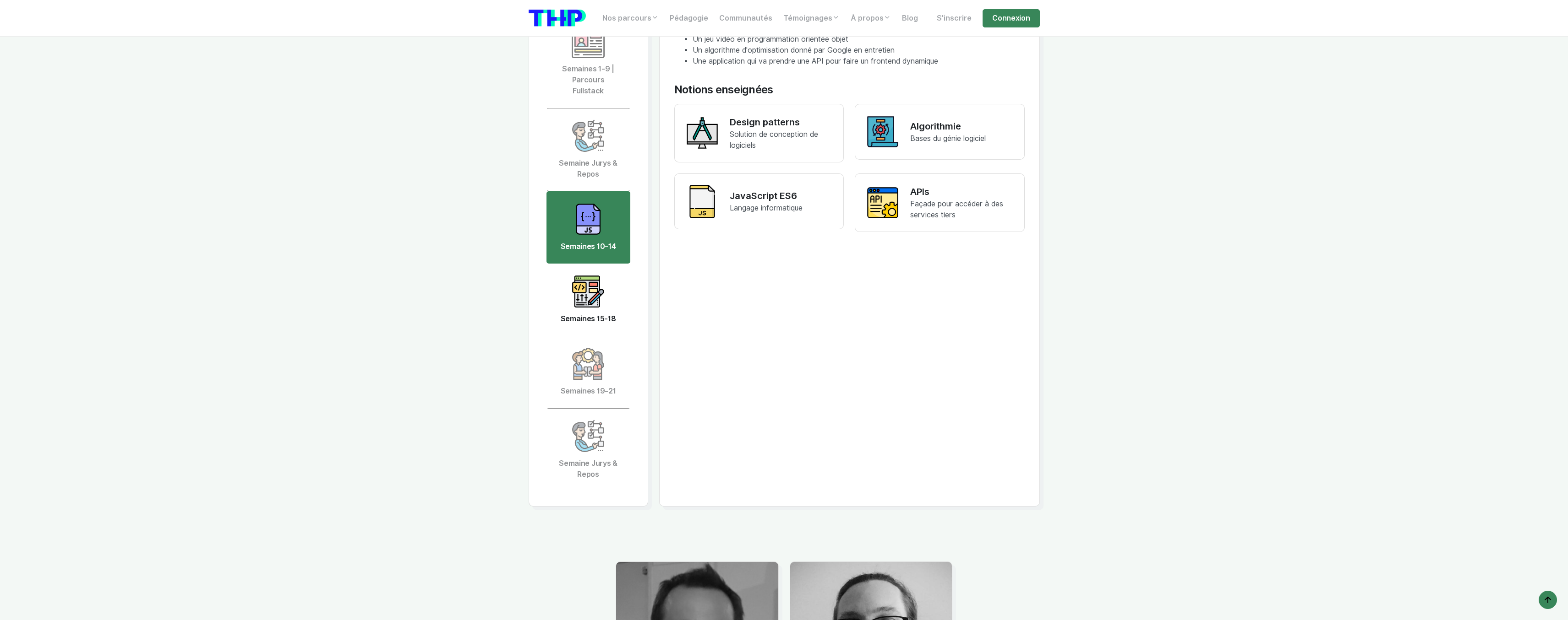
click at [588, 288] on img at bounding box center [588, 291] width 33 height 33
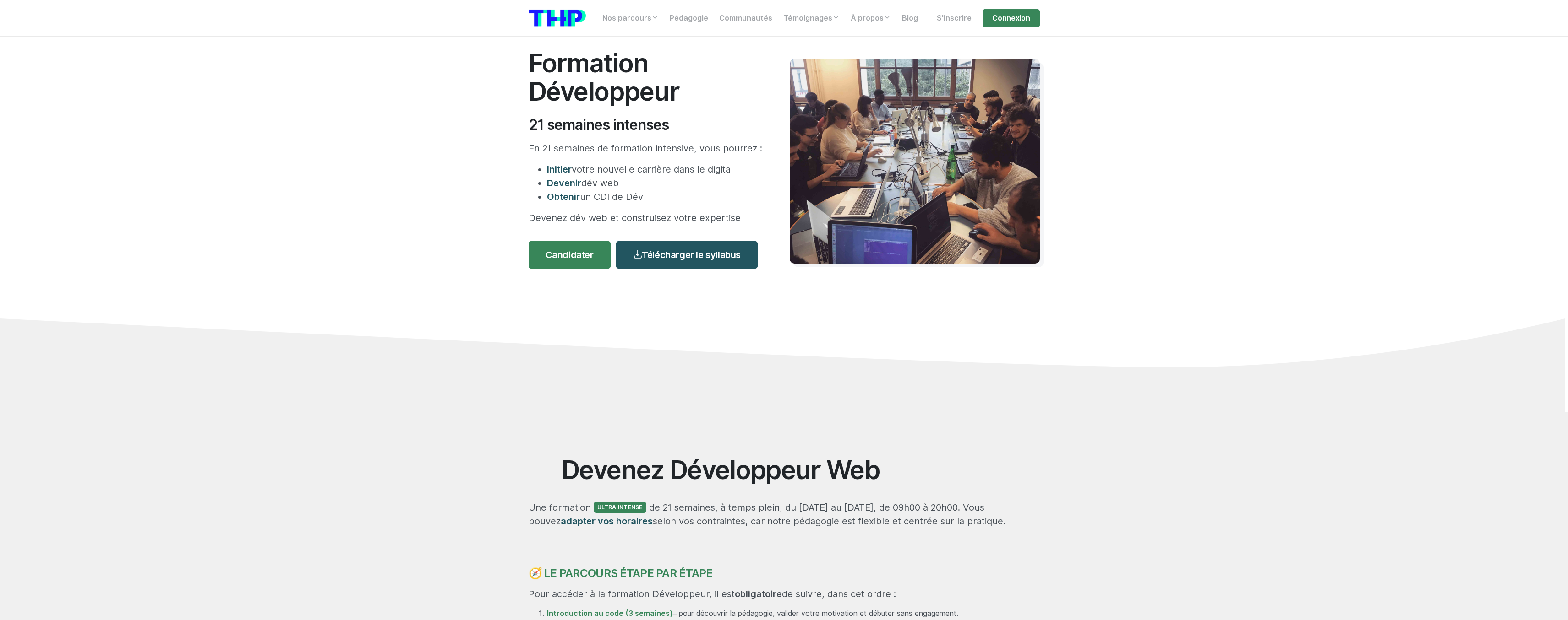
scroll to position [0, 0]
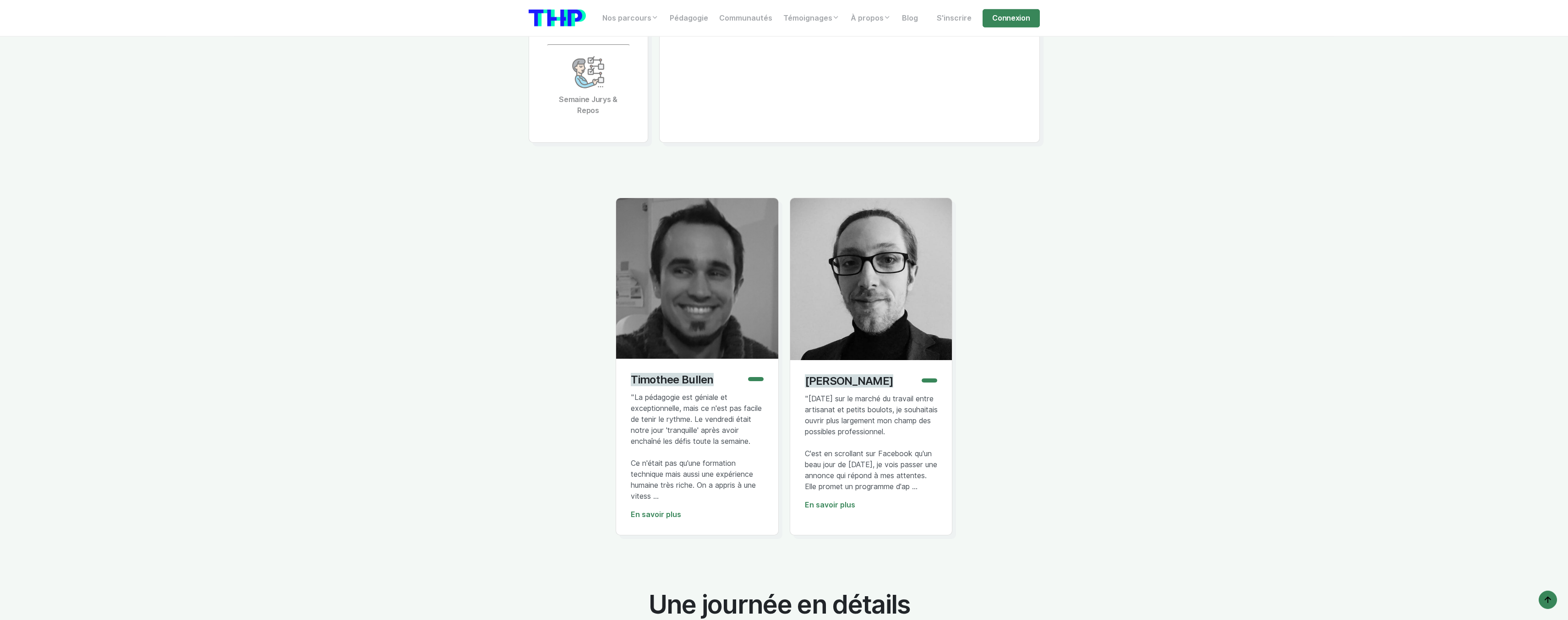
drag, startPoint x: 1009, startPoint y: 319, endPoint x: 1026, endPoint y: 194, distance: 126.2
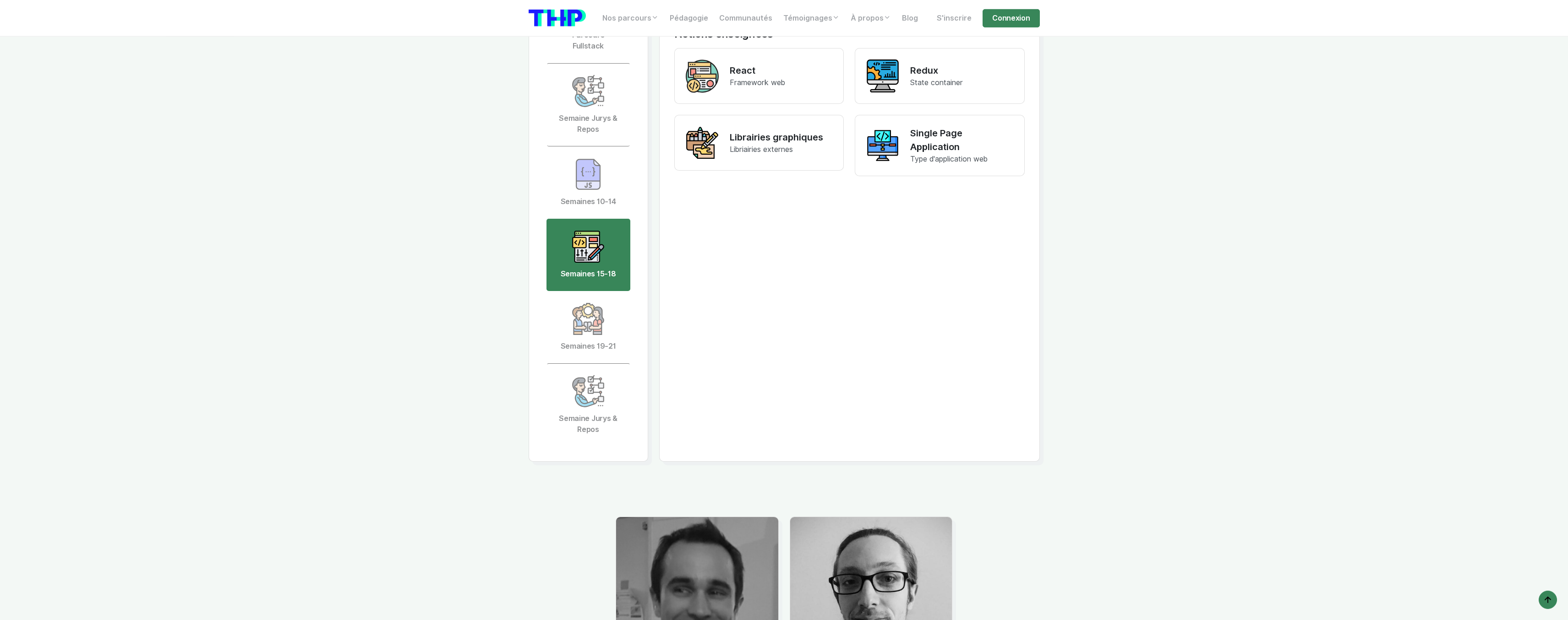
drag, startPoint x: 1081, startPoint y: 327, endPoint x: 1087, endPoint y: 256, distance: 71.3
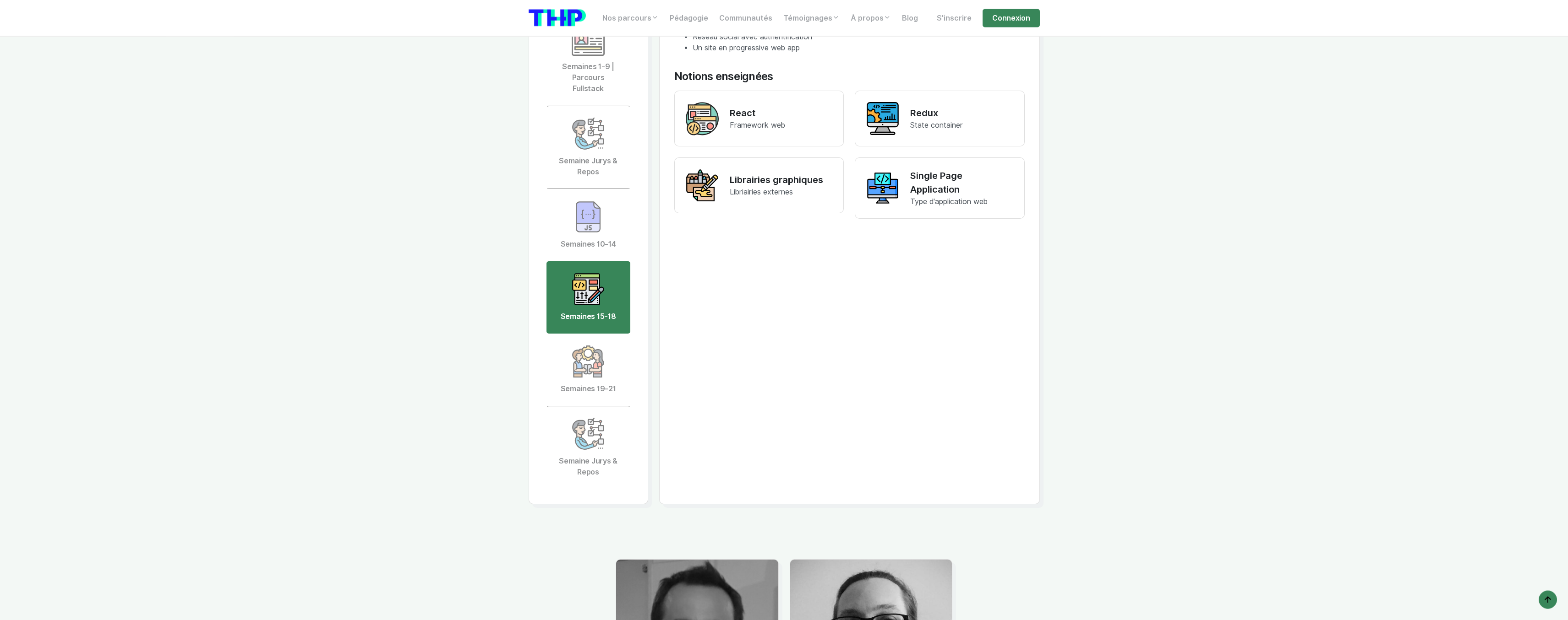
scroll to position [2178, 0]
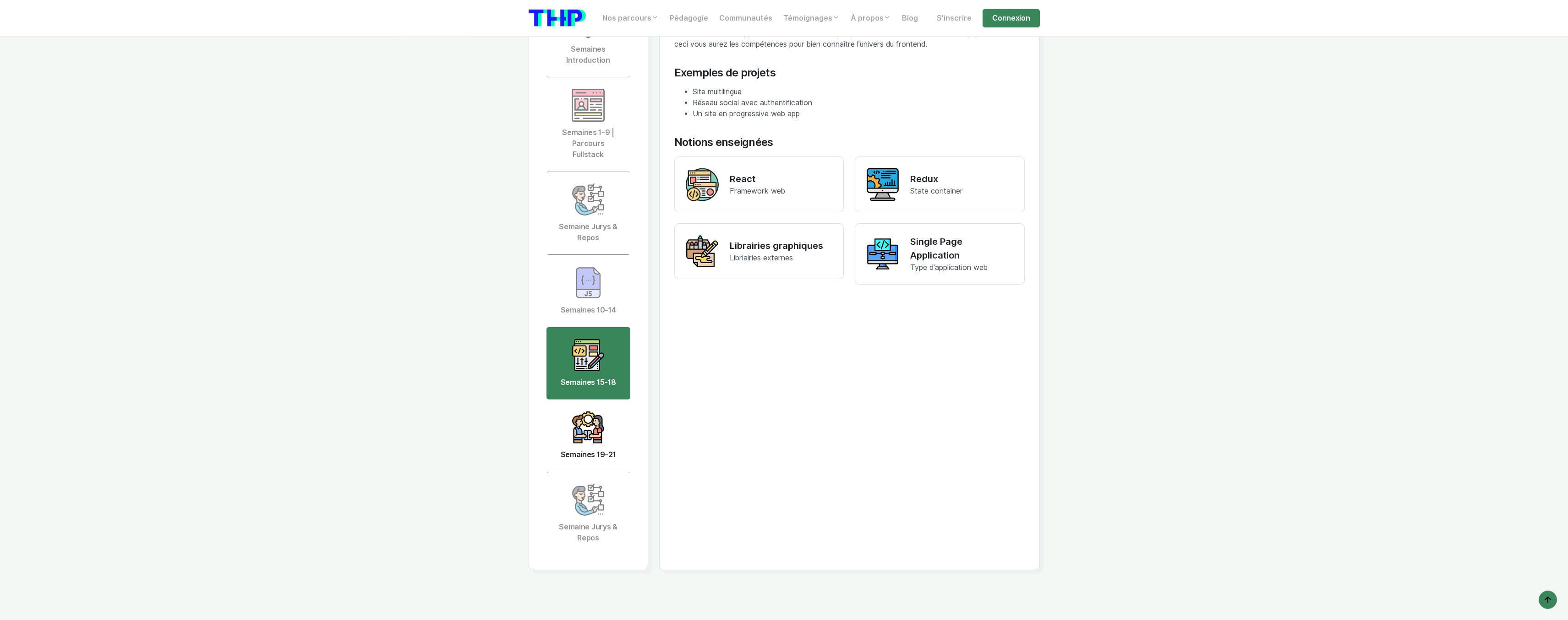
click at [577, 426] on img at bounding box center [588, 427] width 33 height 33
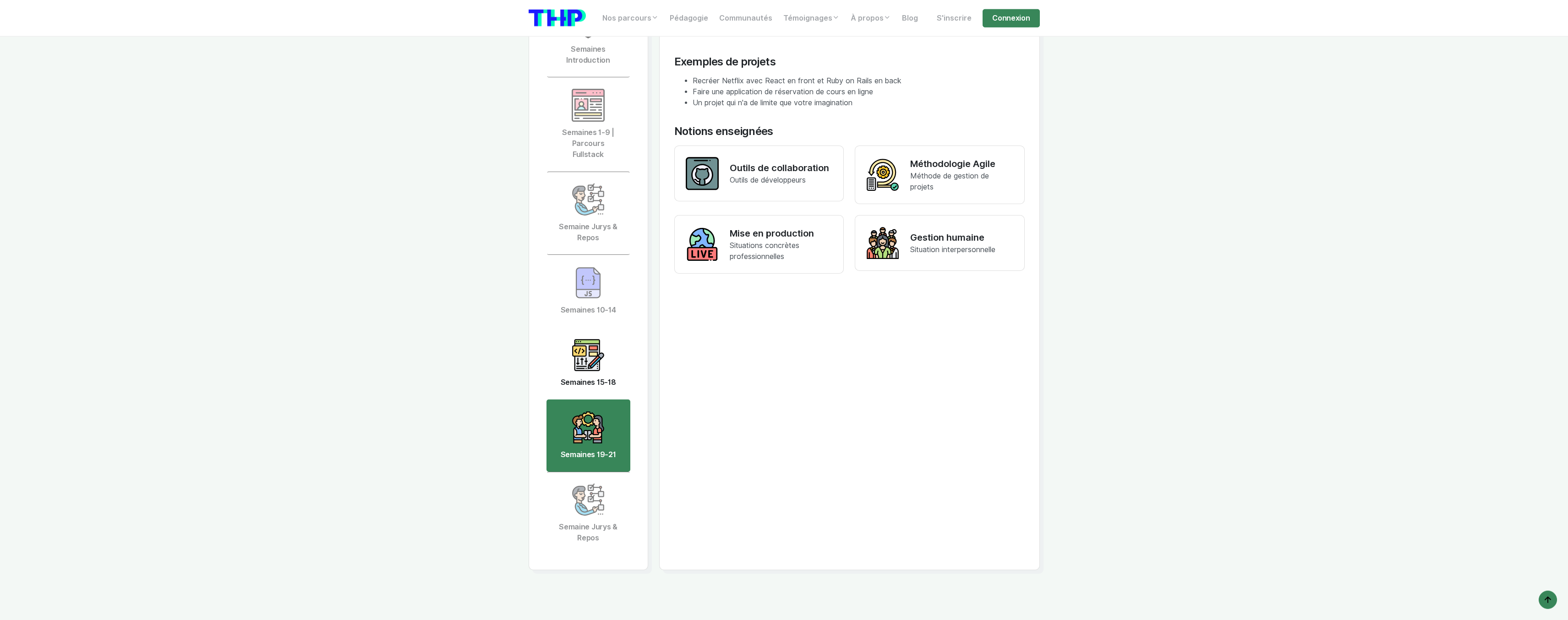
click at [590, 357] on img at bounding box center [588, 354] width 33 height 33
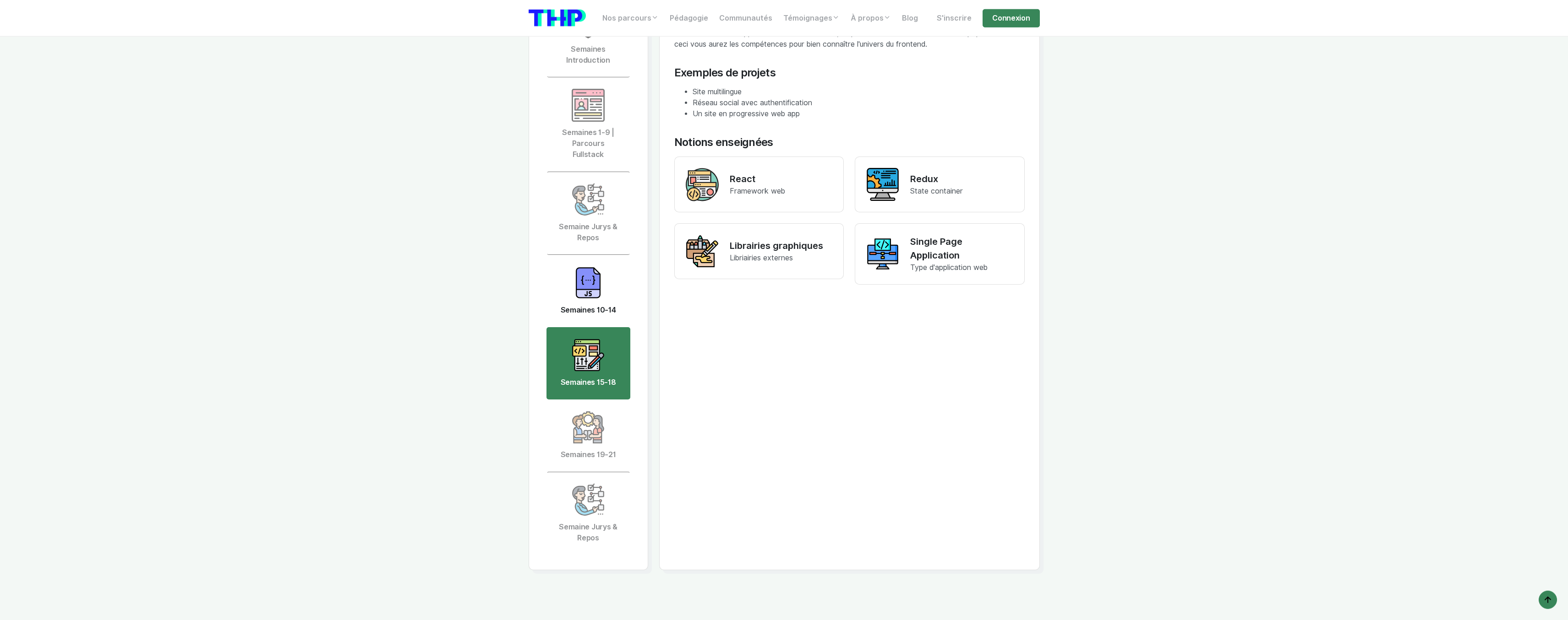
click at [584, 282] on img at bounding box center [588, 282] width 33 height 33
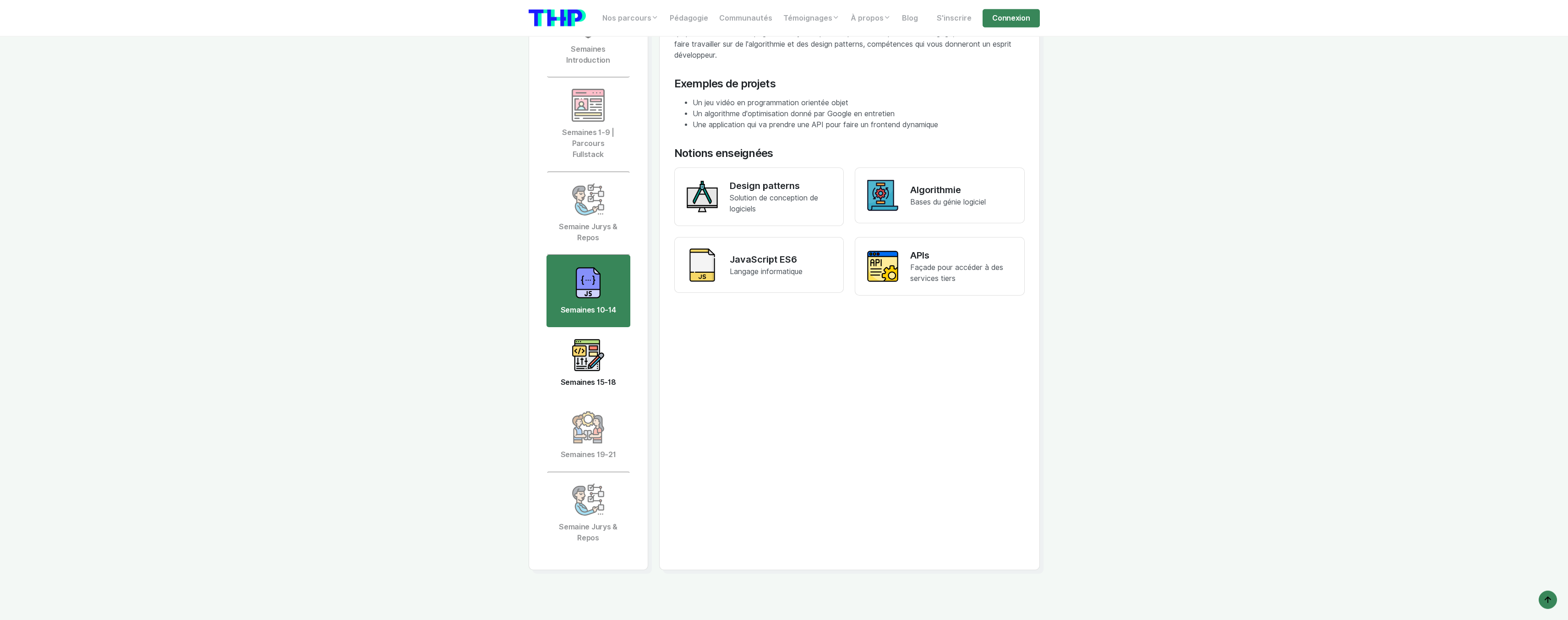
click at [577, 342] on img at bounding box center [588, 354] width 33 height 33
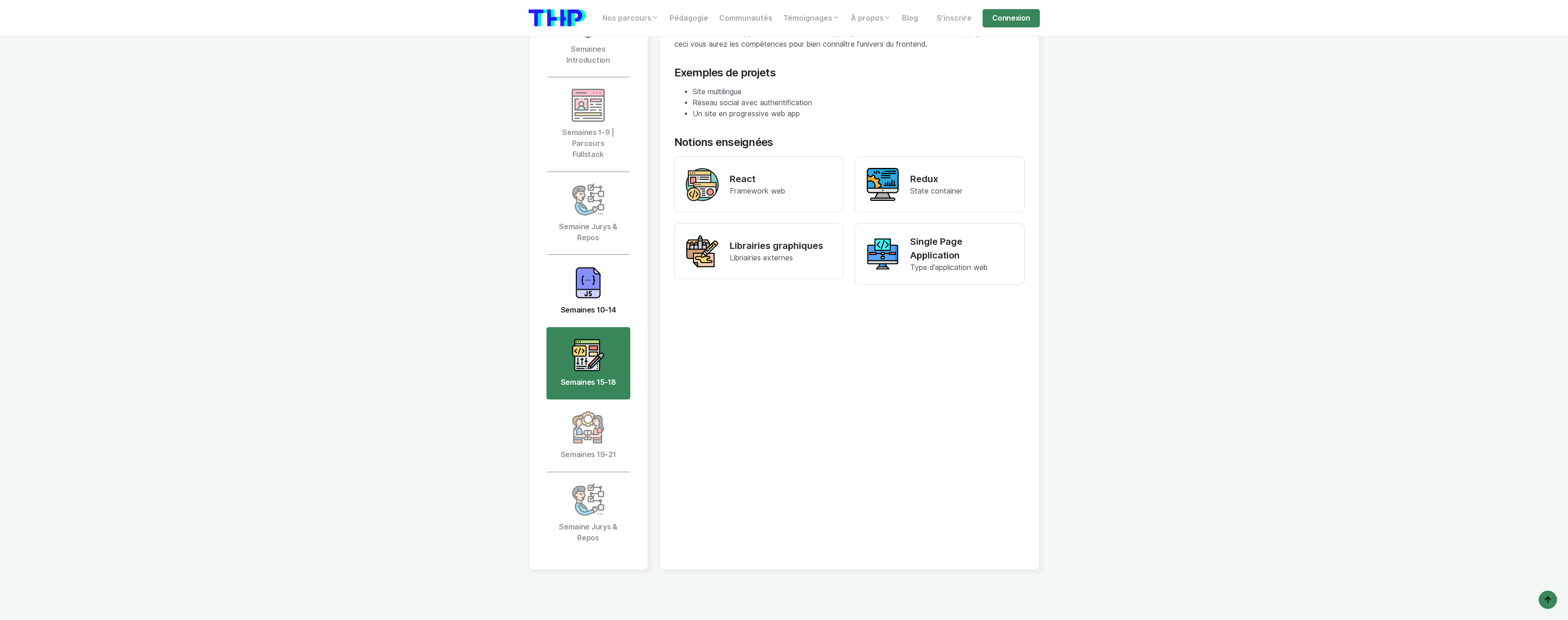
click at [595, 293] on link "Semaines 10-14" at bounding box center [589, 291] width 84 height 72
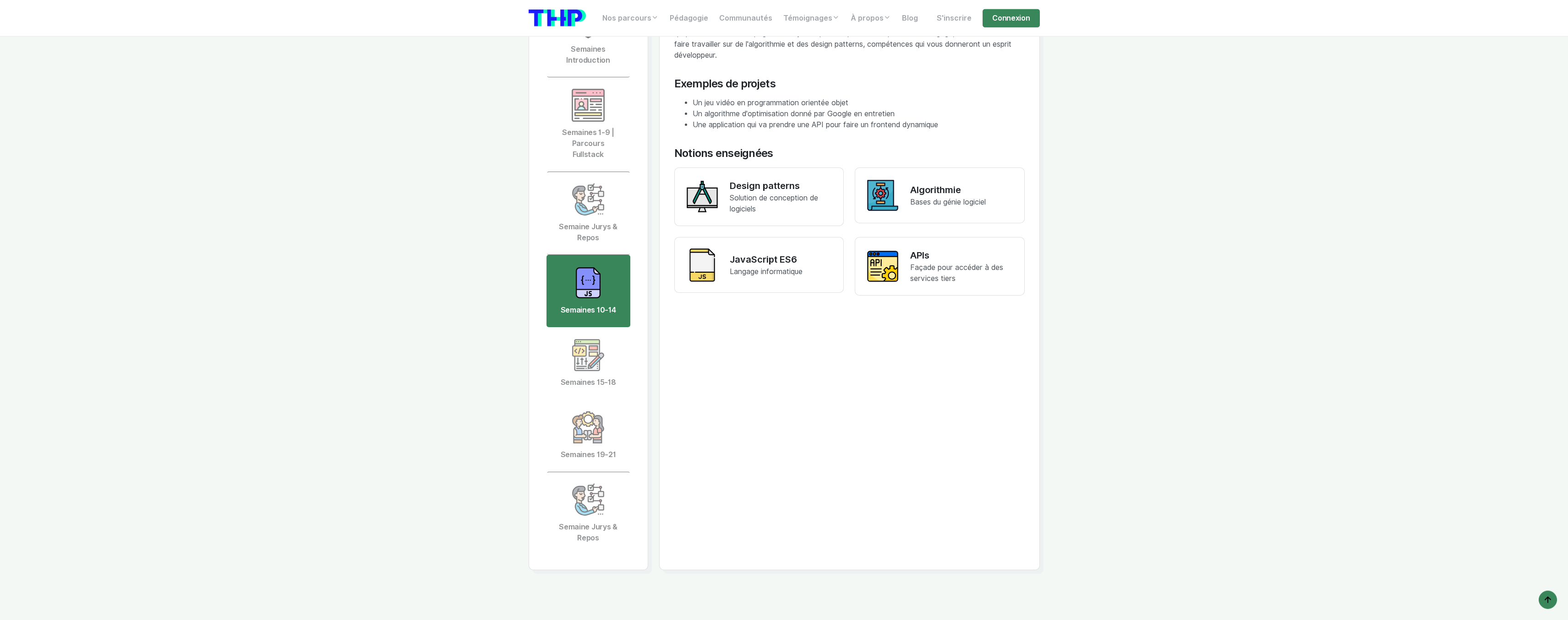
drag, startPoint x: 965, startPoint y: 184, endPoint x: 911, endPoint y: 180, distance: 54.1
click at [911, 183] on p "Algorithmie" at bounding box center [948, 190] width 75 height 13
click at [914, 183] on p "Algorithmie" at bounding box center [948, 190] width 75 height 13
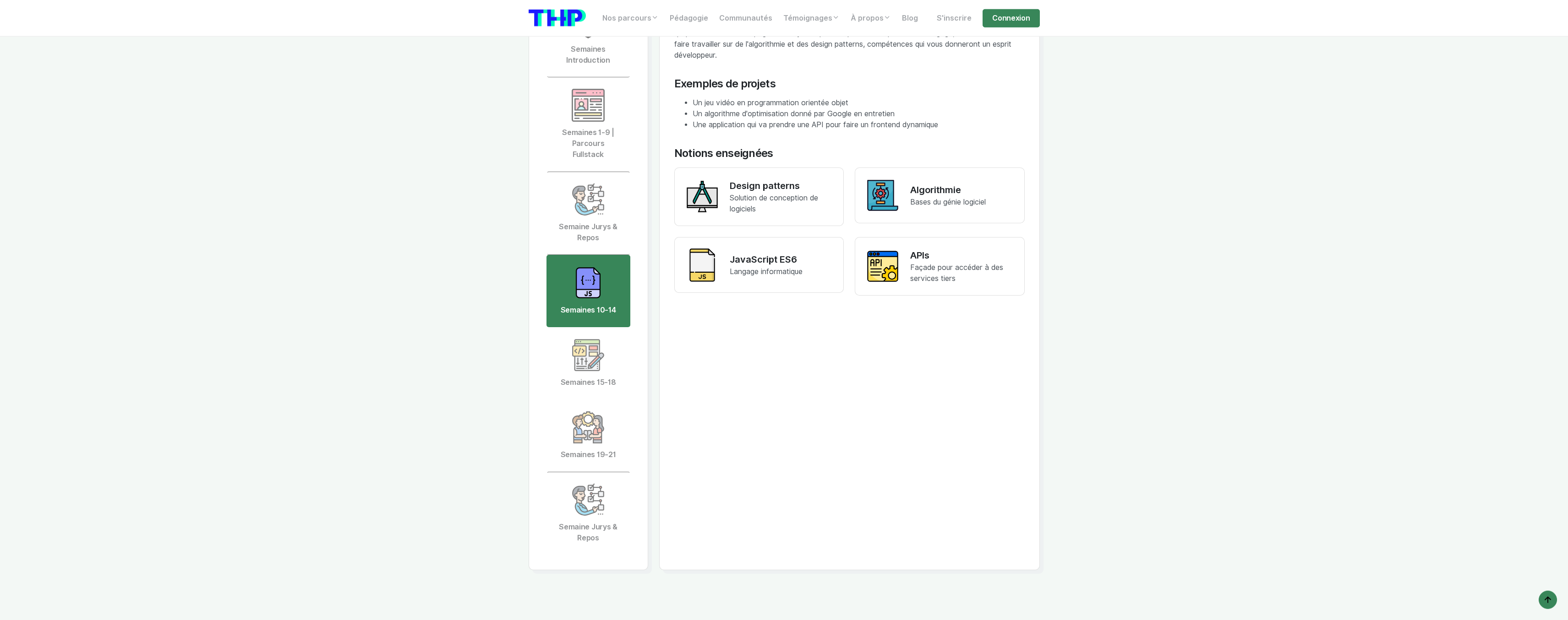
click at [914, 183] on p "Algorithmie" at bounding box center [948, 190] width 75 height 13
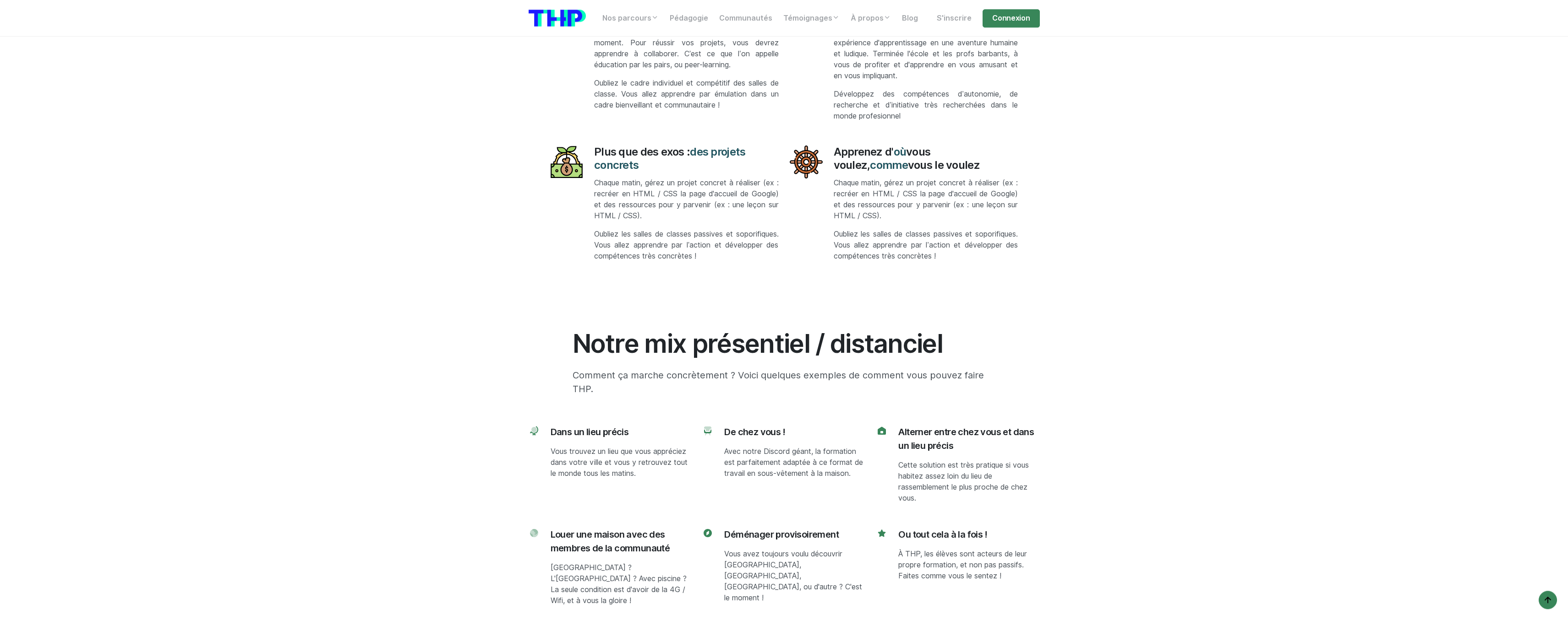
scroll to position [4053, 0]
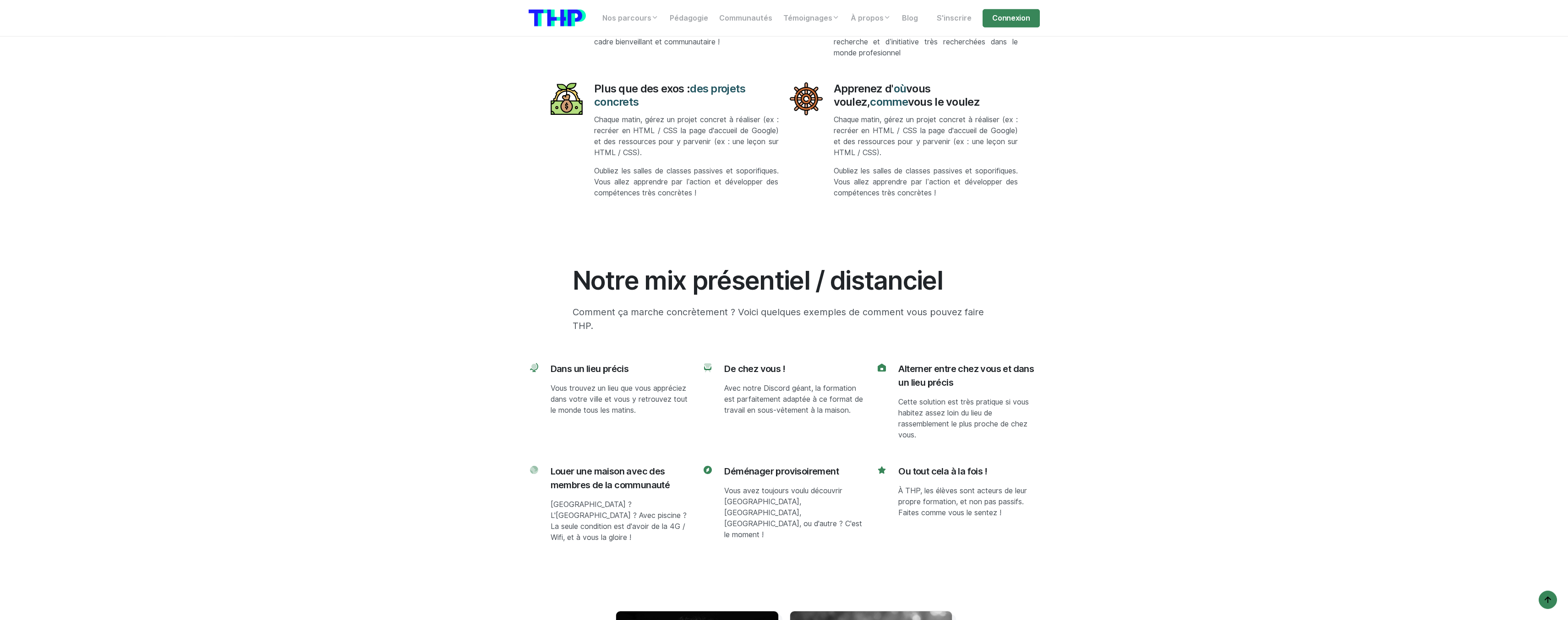
drag, startPoint x: 1020, startPoint y: 267, endPoint x: 1025, endPoint y: 295, distance: 28.4
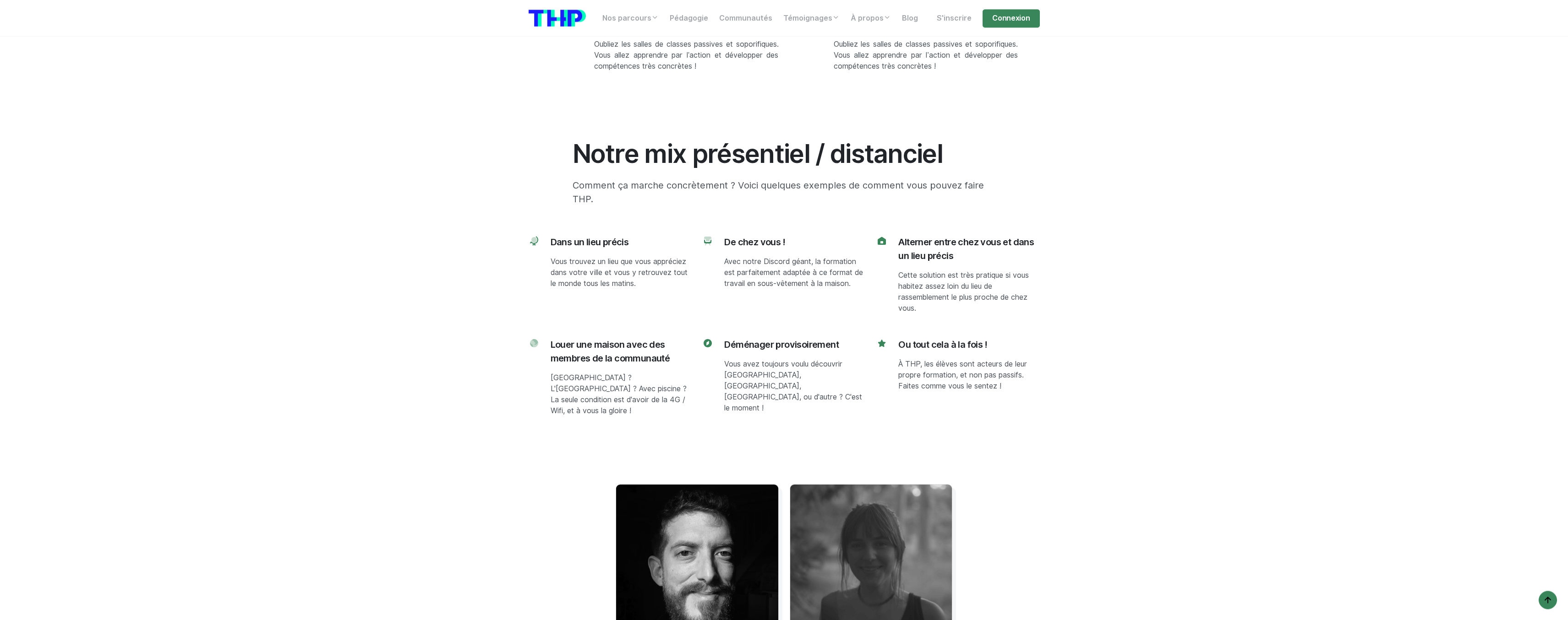
scroll to position [4246, 0]
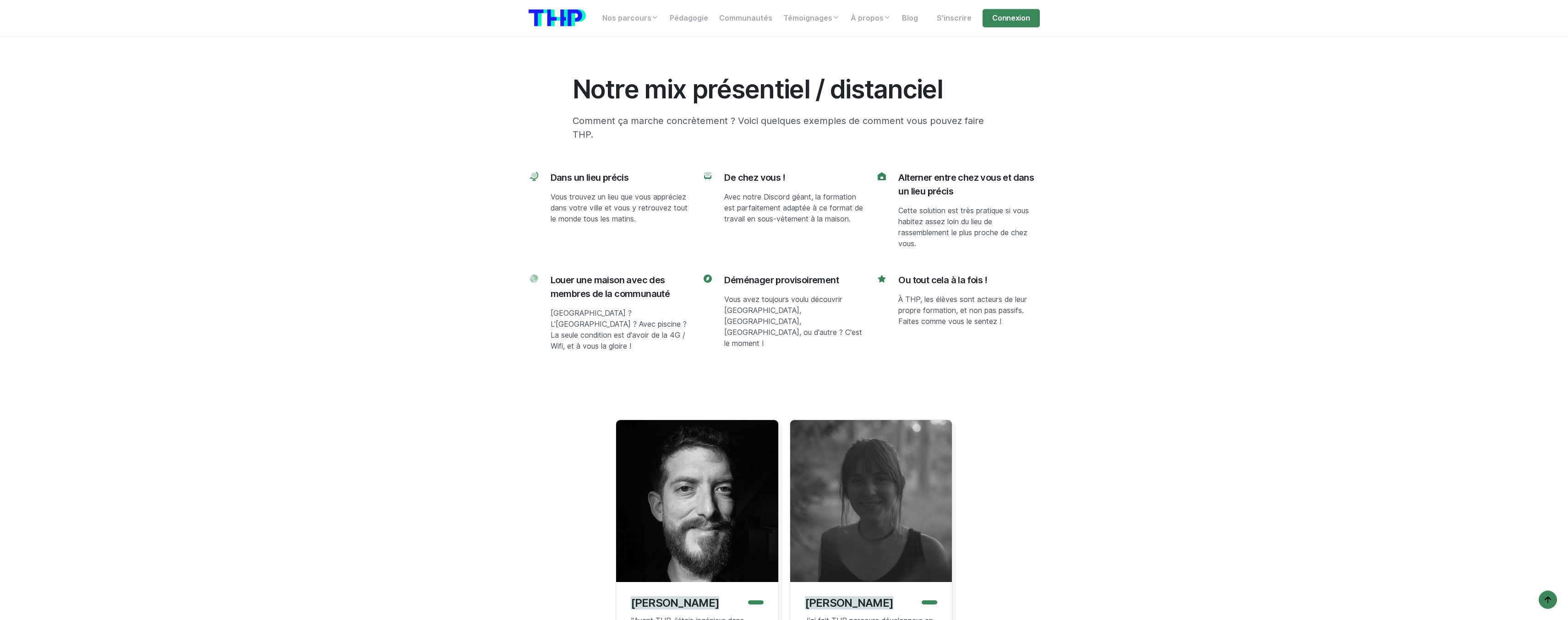
drag, startPoint x: 1046, startPoint y: 178, endPoint x: 1056, endPoint y: 239, distance: 61.8
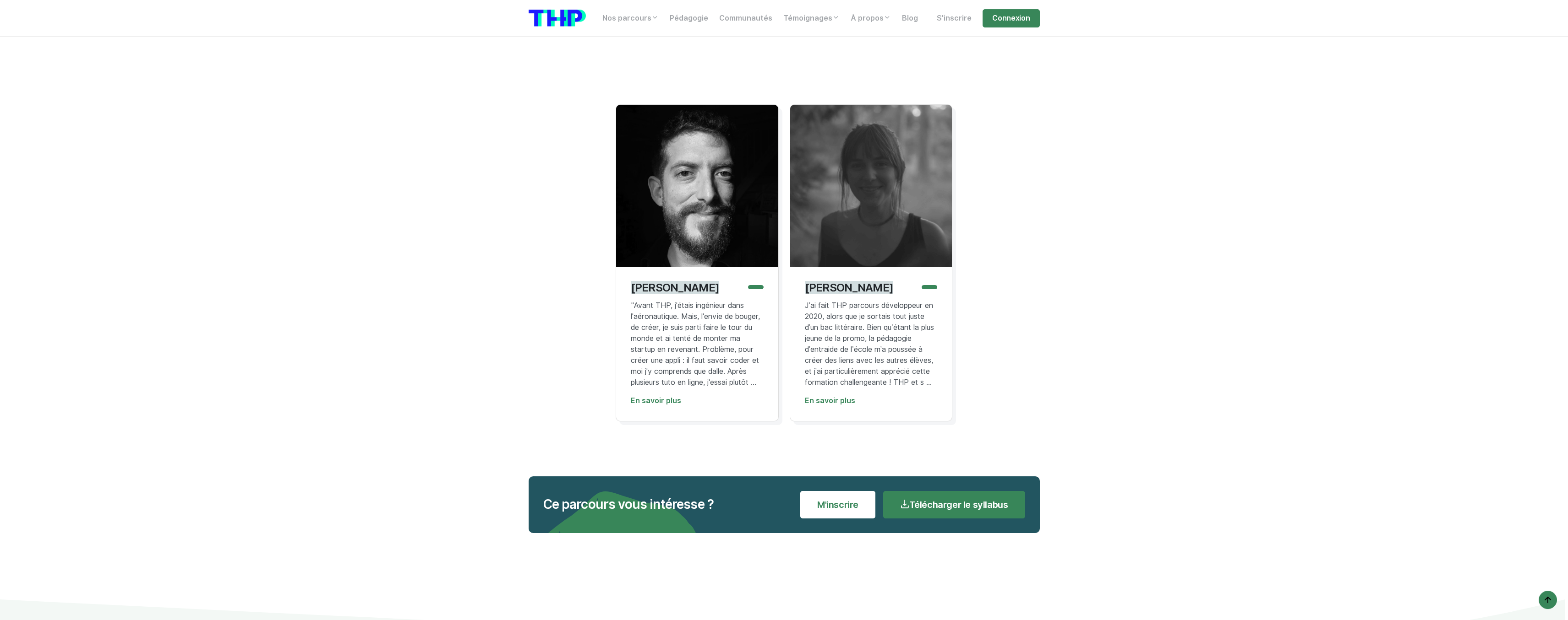
drag, startPoint x: 1082, startPoint y: 206, endPoint x: 1079, endPoint y: 264, distance: 58.1
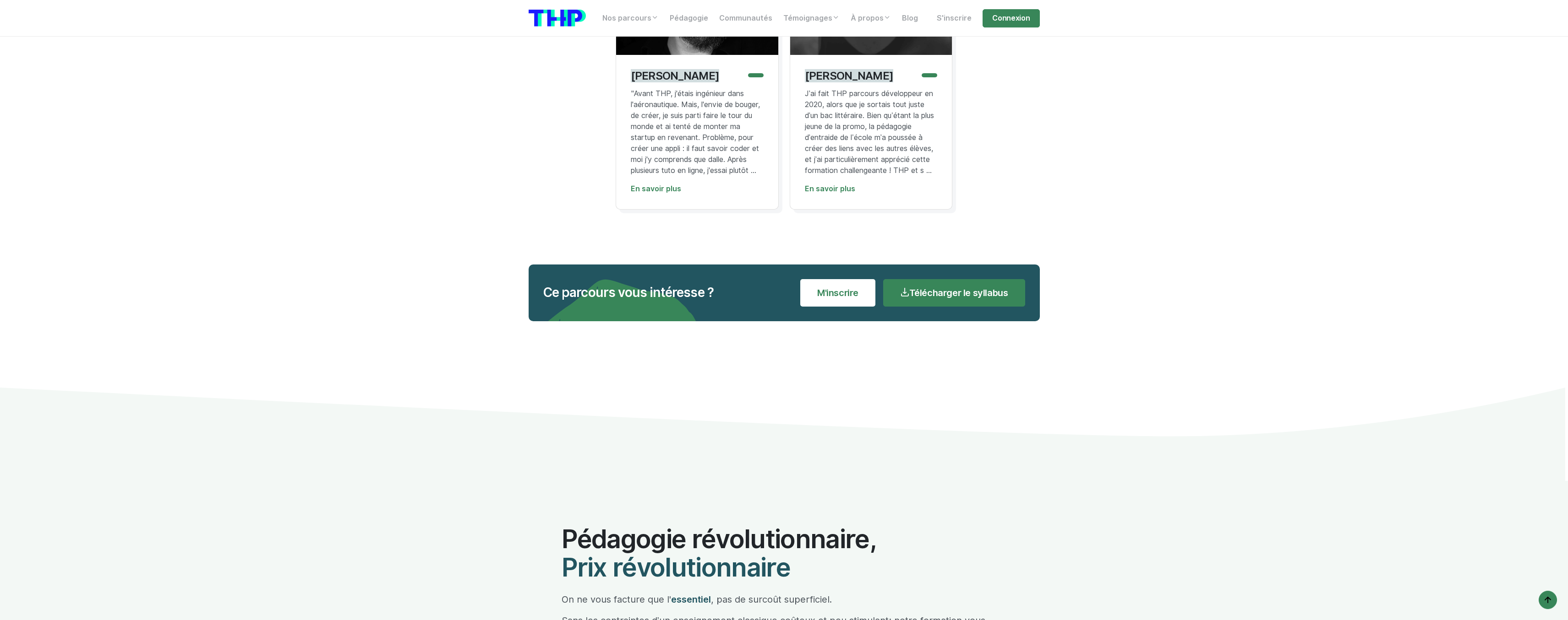
drag, startPoint x: 1118, startPoint y: 121, endPoint x: 1133, endPoint y: 186, distance: 66.7
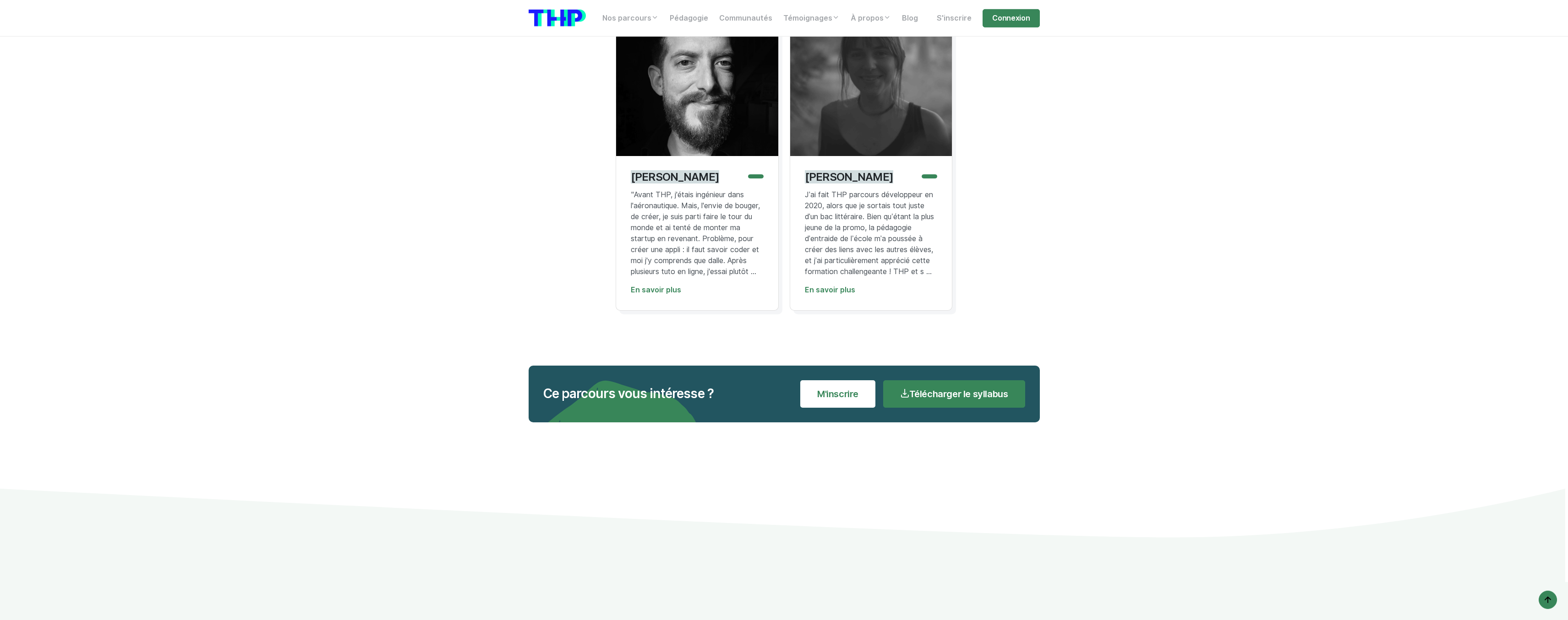
scroll to position [4590, 0]
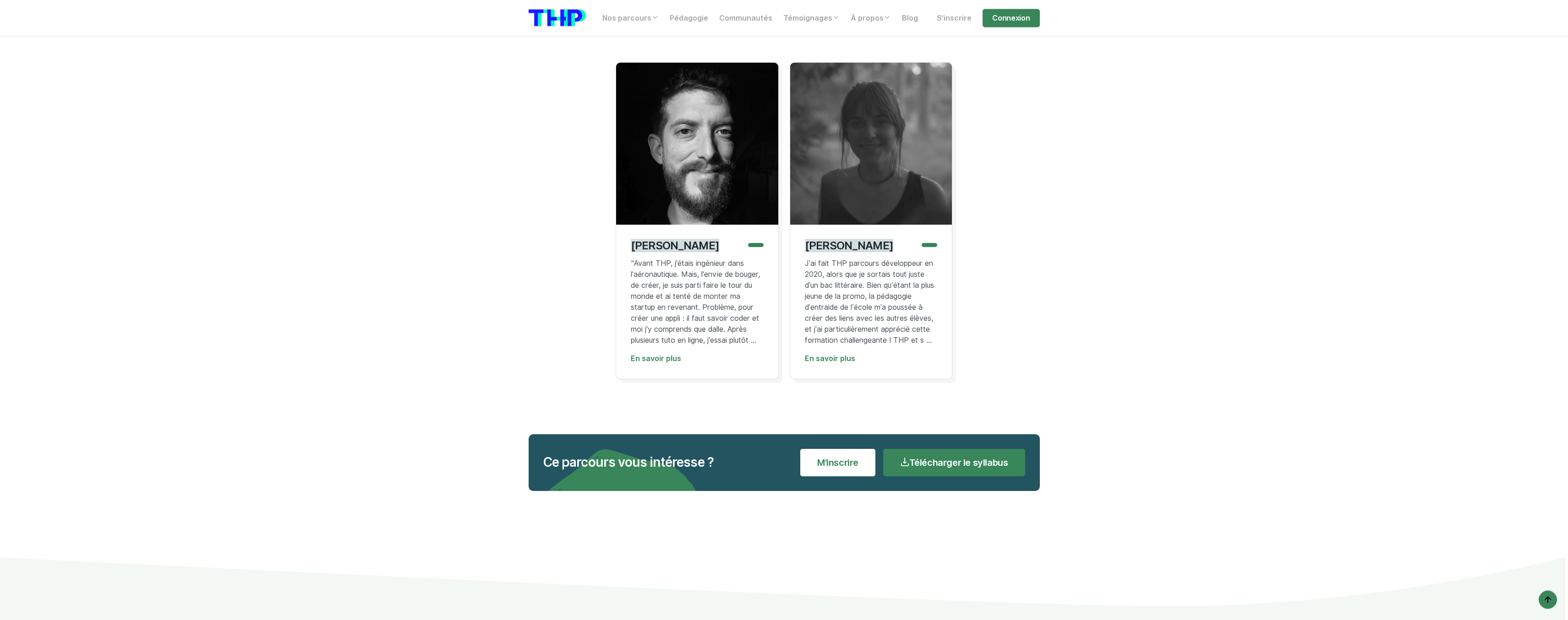
drag, startPoint x: 1147, startPoint y: 138, endPoint x: 1148, endPoint y: 121, distance: 17.0
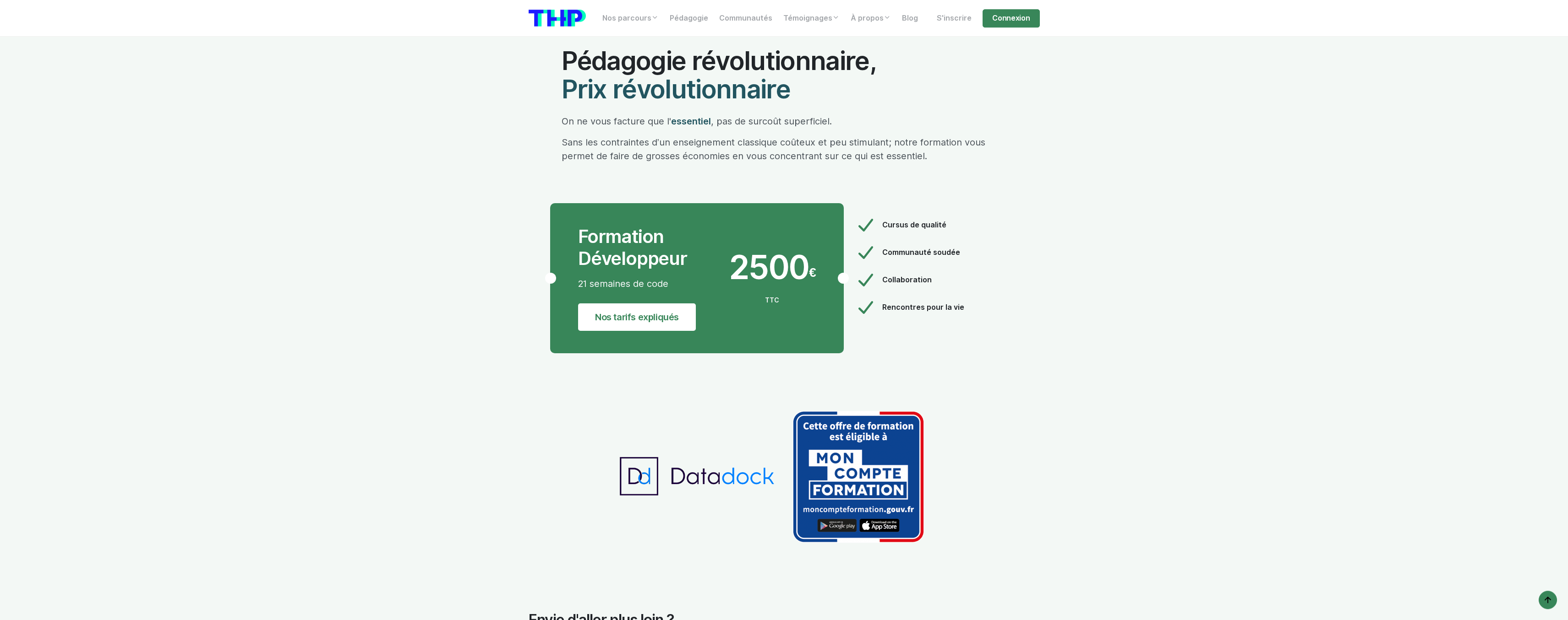
scroll to position [5243, 0]
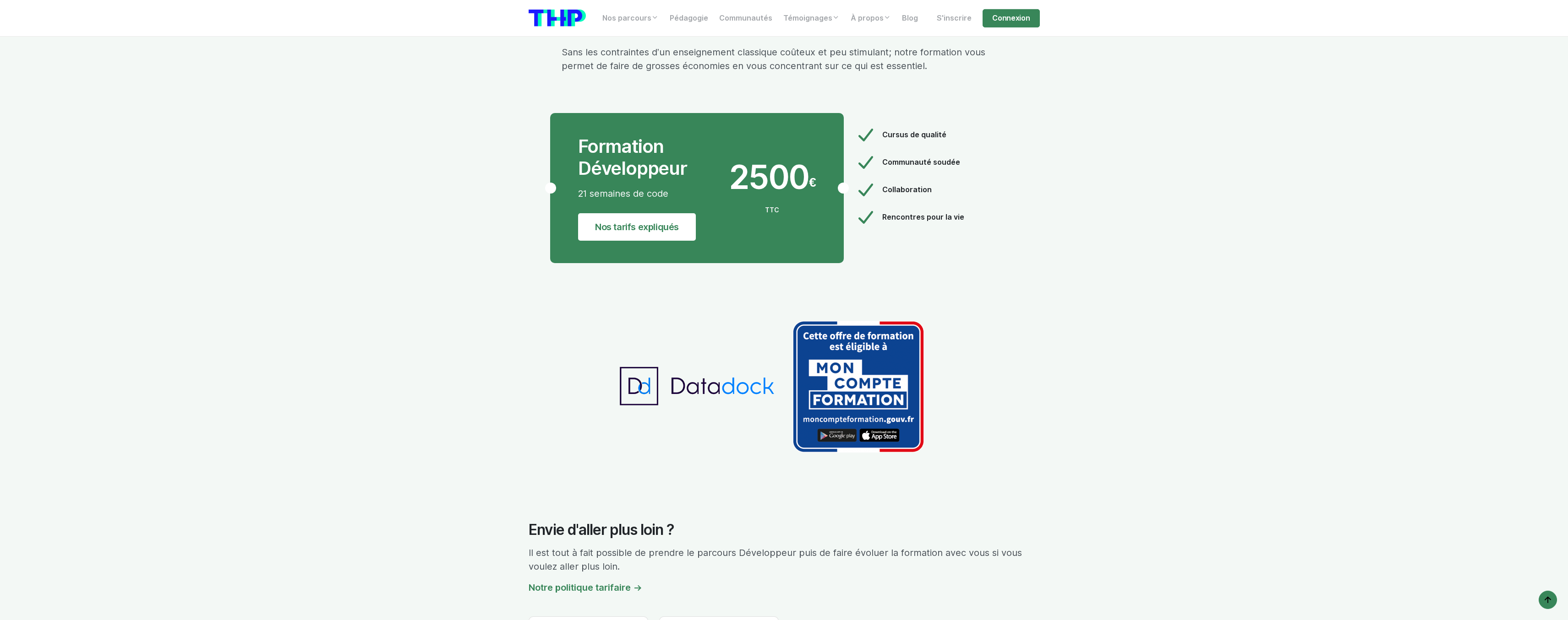
drag, startPoint x: 1112, startPoint y: 161, endPoint x: 1114, endPoint y: 192, distance: 31.1
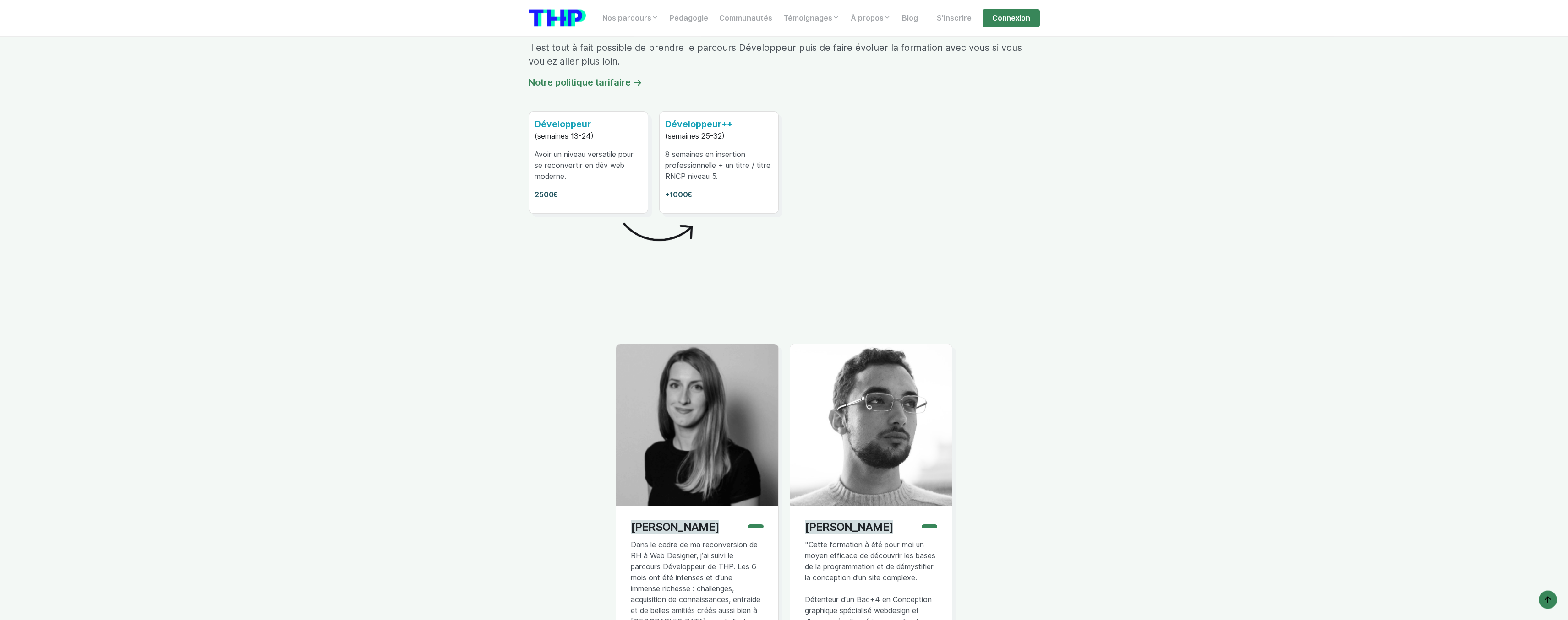
drag, startPoint x: 1126, startPoint y: 121, endPoint x: 1119, endPoint y: 175, distance: 54.5
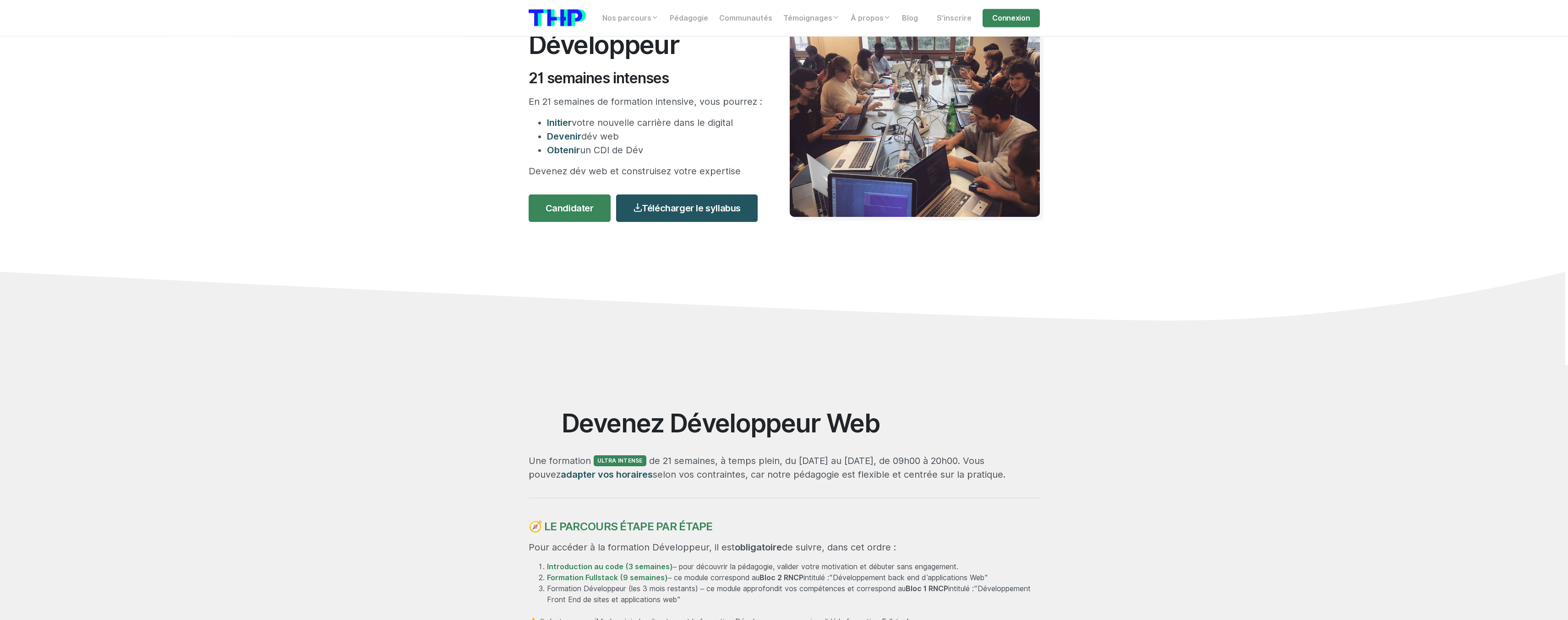
scroll to position [0, 0]
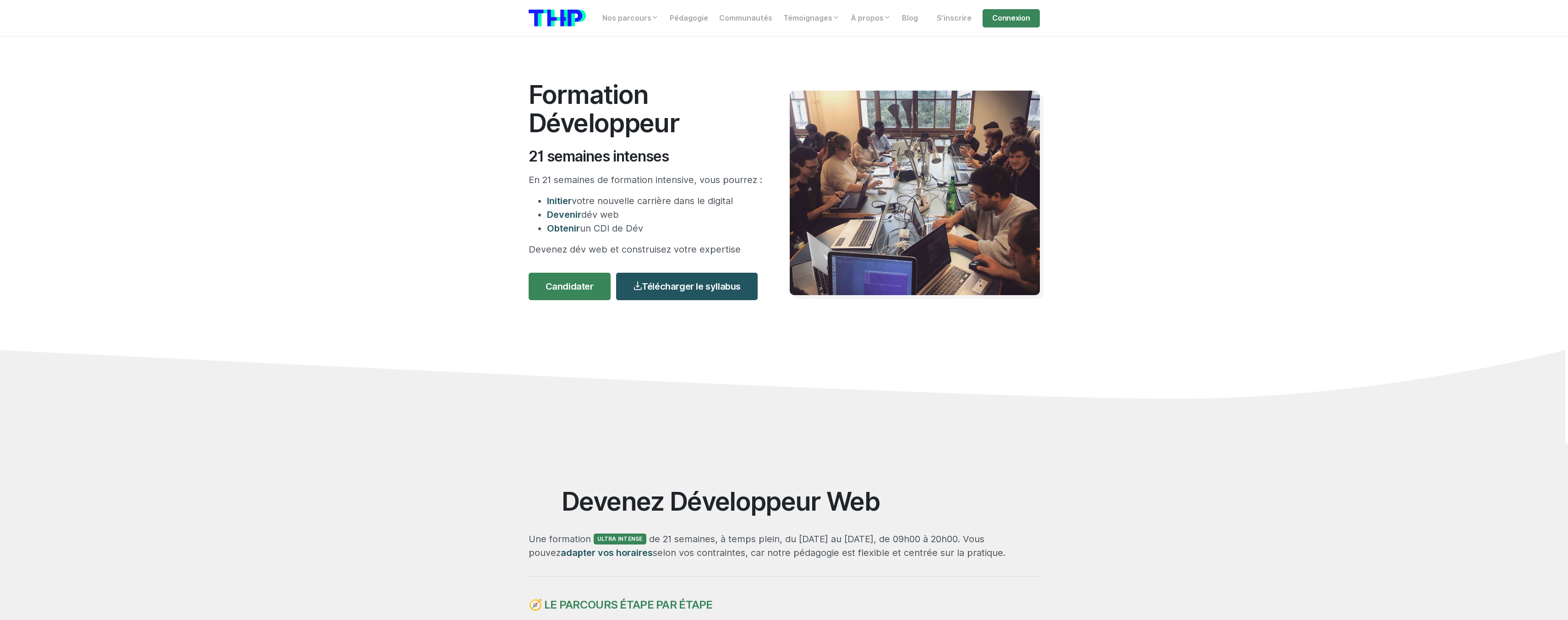
drag, startPoint x: 1035, startPoint y: 146, endPoint x: 1088, endPoint y: -39, distance: 192.4
click at [565, 18] on img at bounding box center [557, 18] width 57 height 17
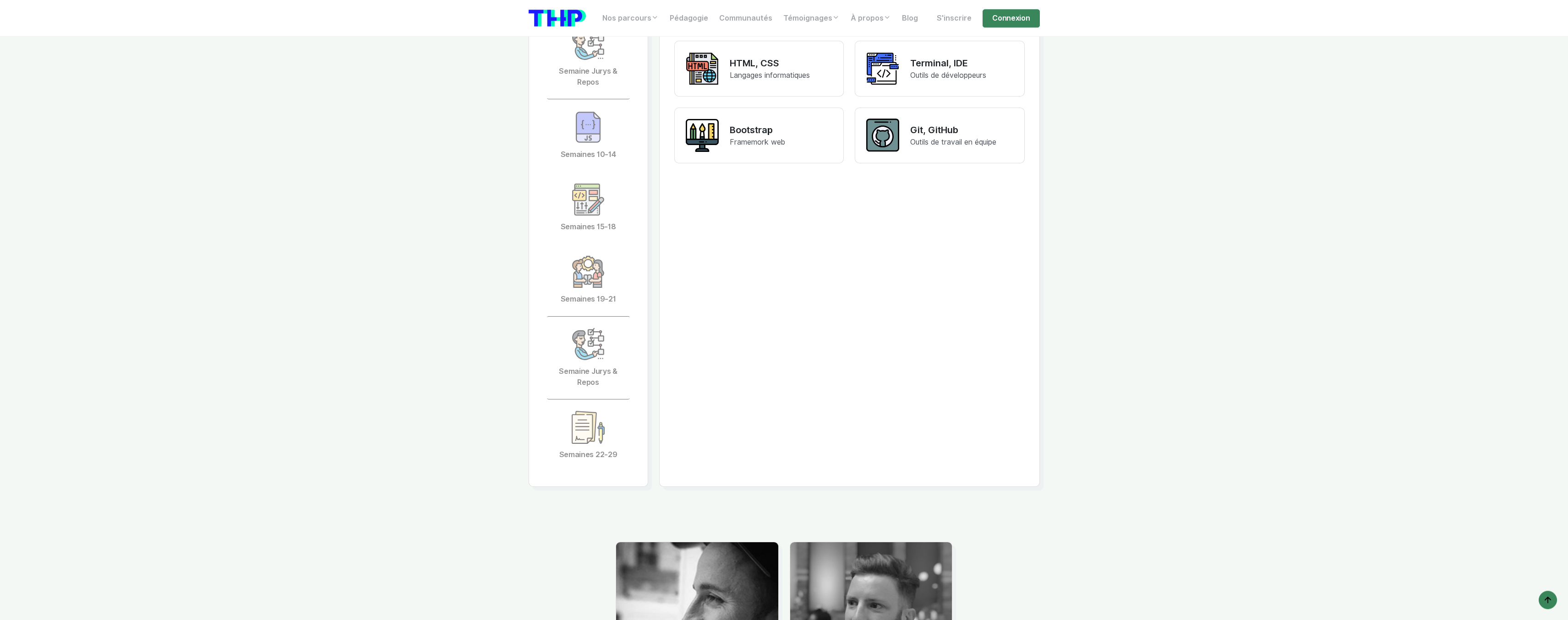
scroll to position [2381, 0]
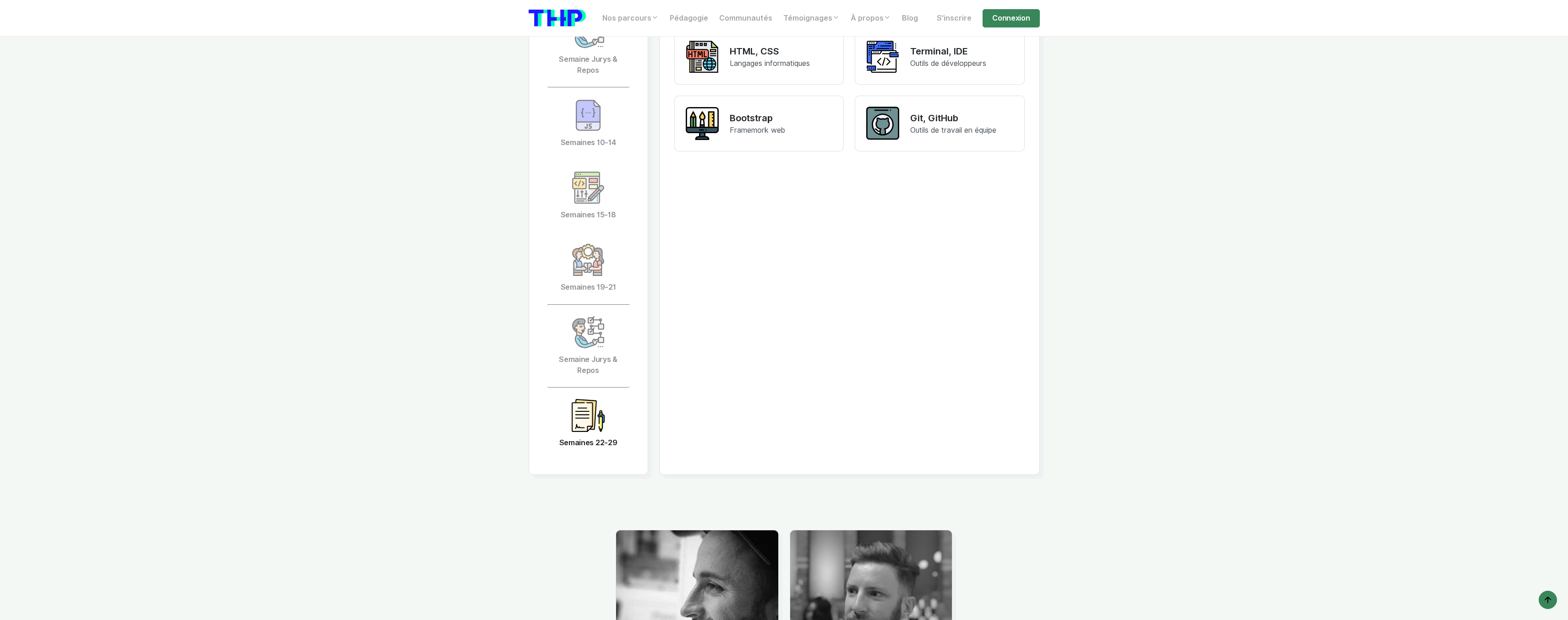
click at [584, 399] on img at bounding box center [588, 415] width 33 height 33
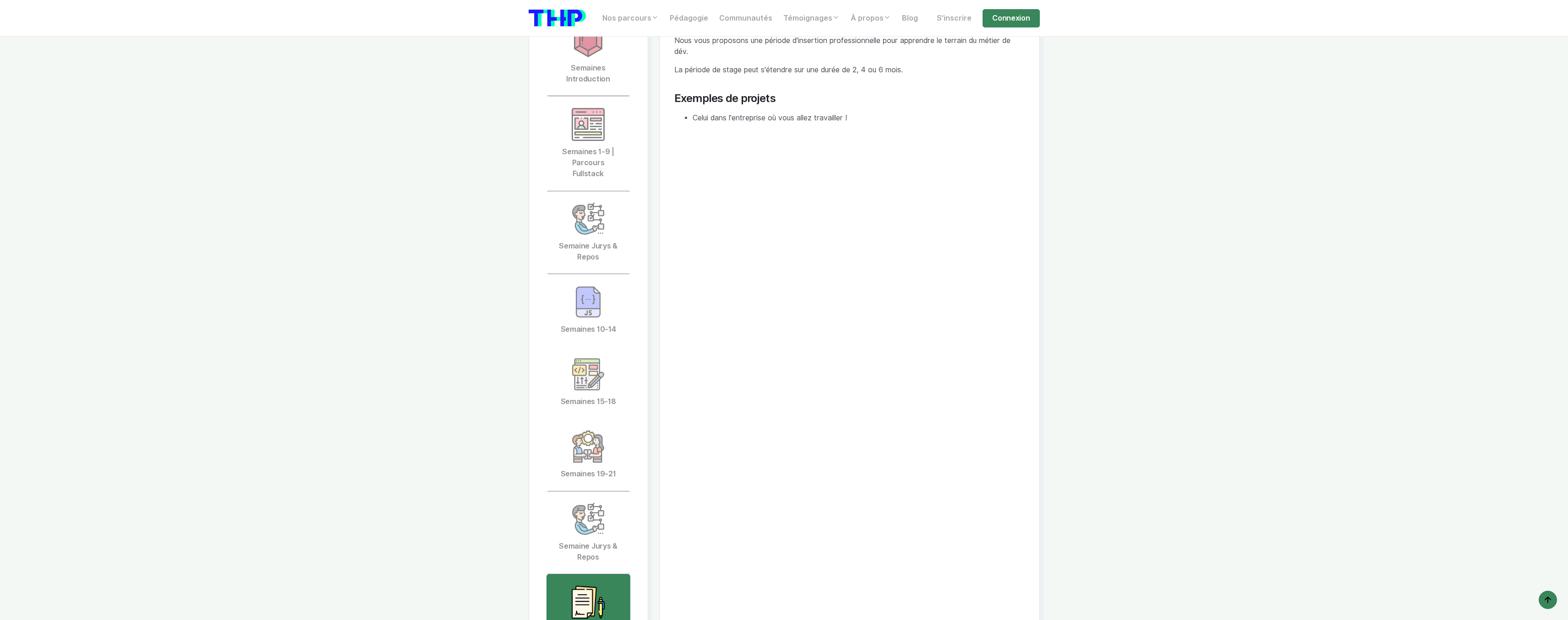
scroll to position [2007, 0]
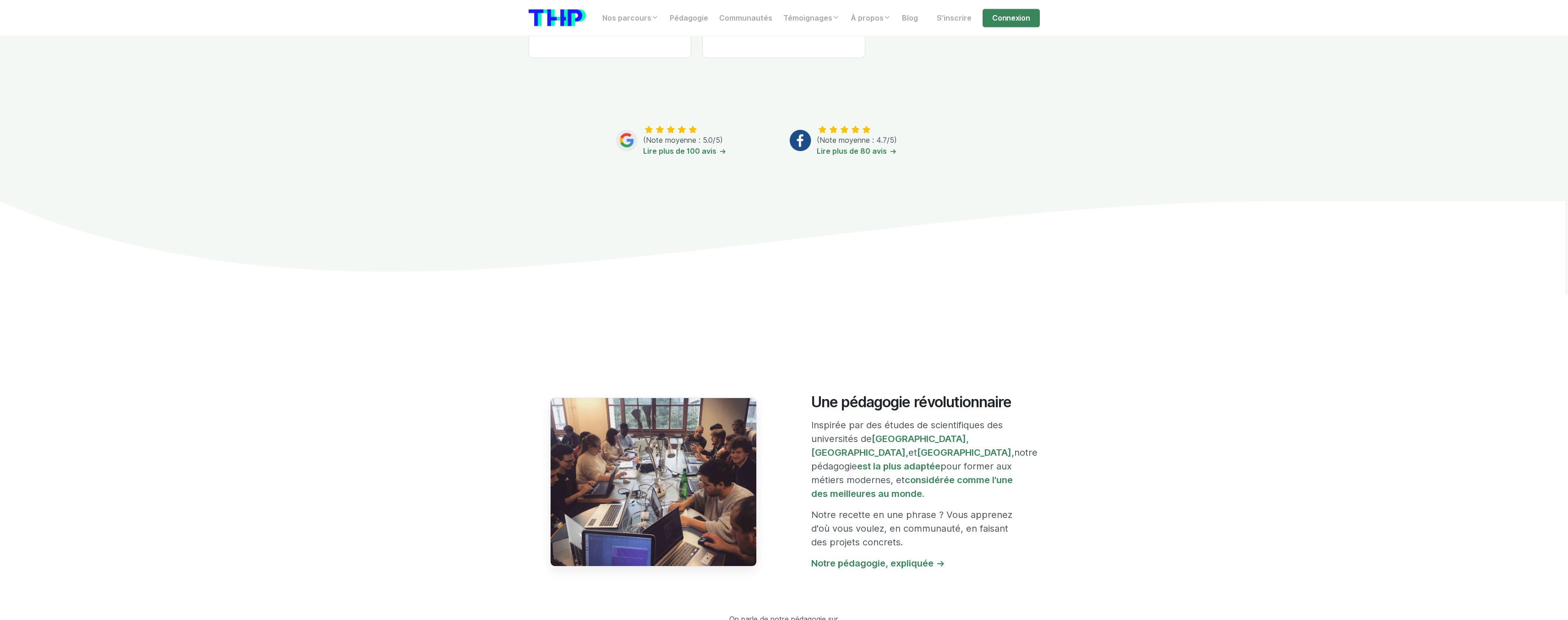
scroll to position [561, 0]
